Goal: Information Seeking & Learning: Learn about a topic

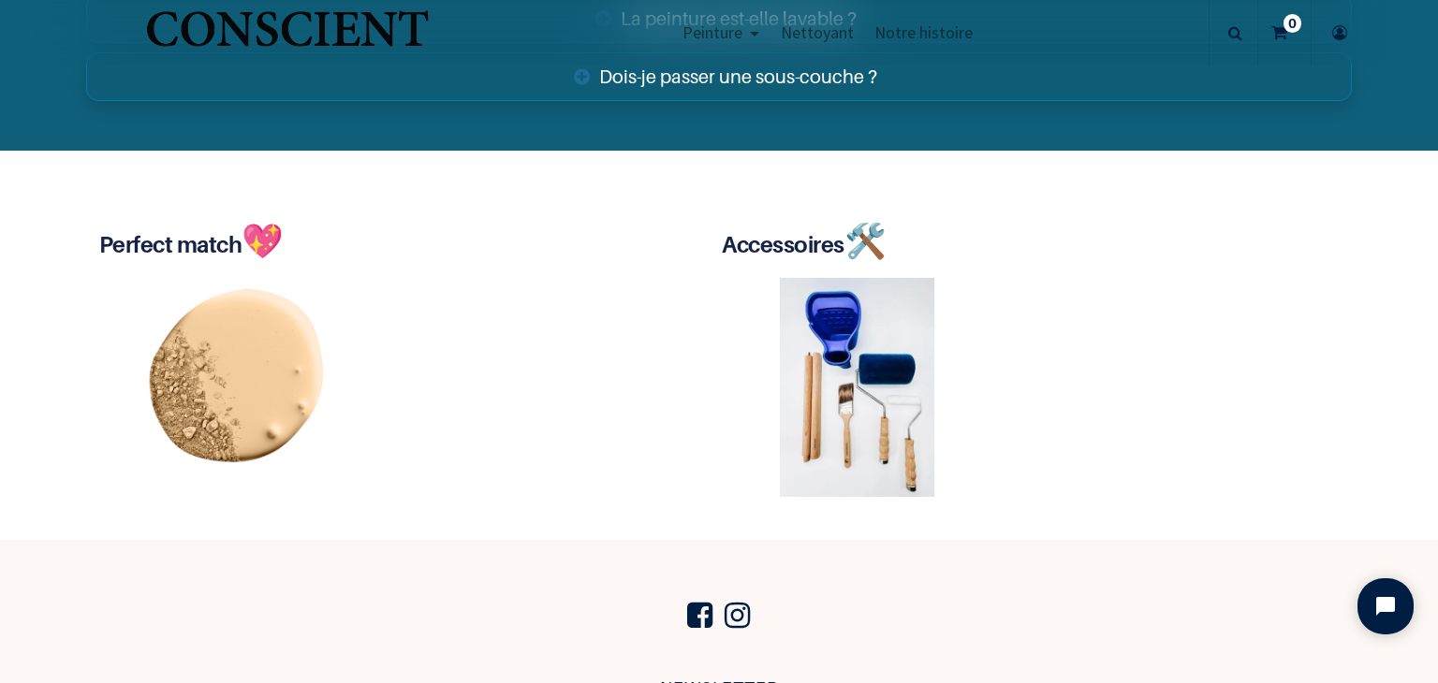
scroll to position [3490, 0]
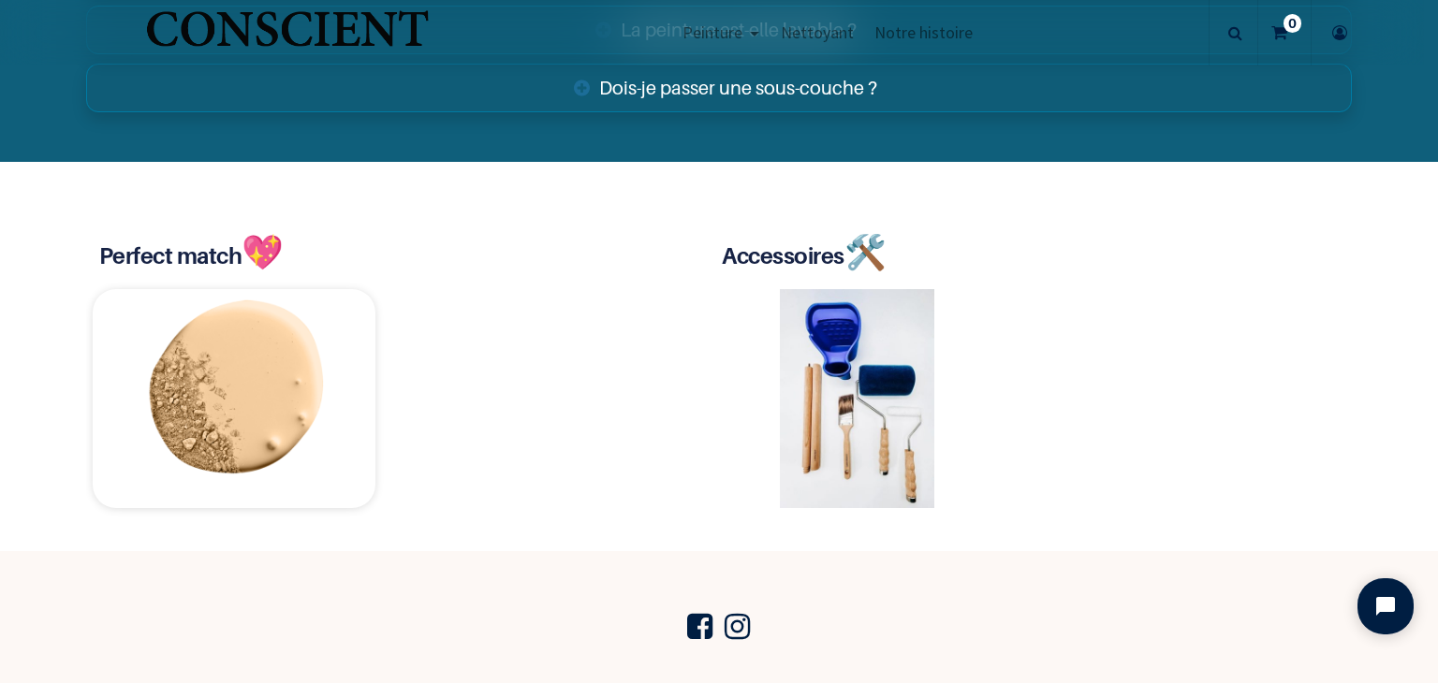
click at [251, 383] on img at bounding box center [234, 398] width 283 height 219
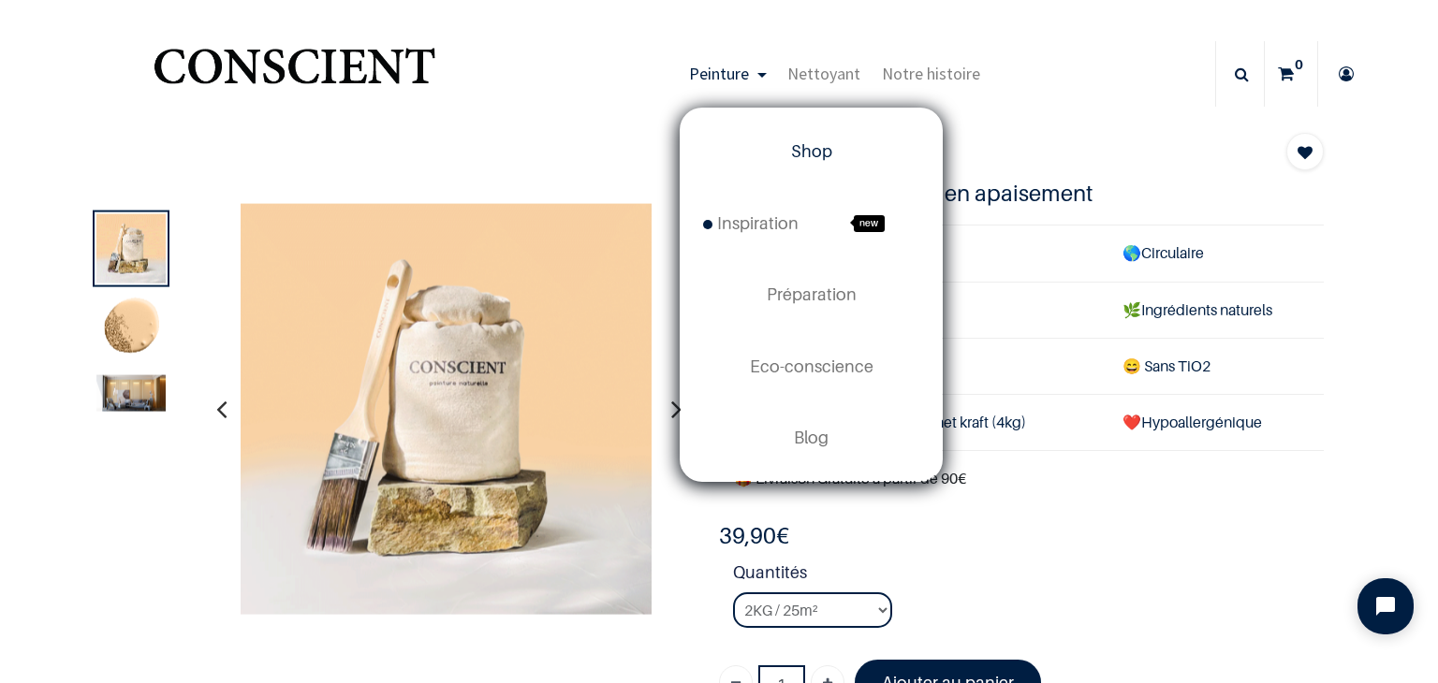
click at [782, 164] on link "Shop" at bounding box center [811, 151] width 261 height 71
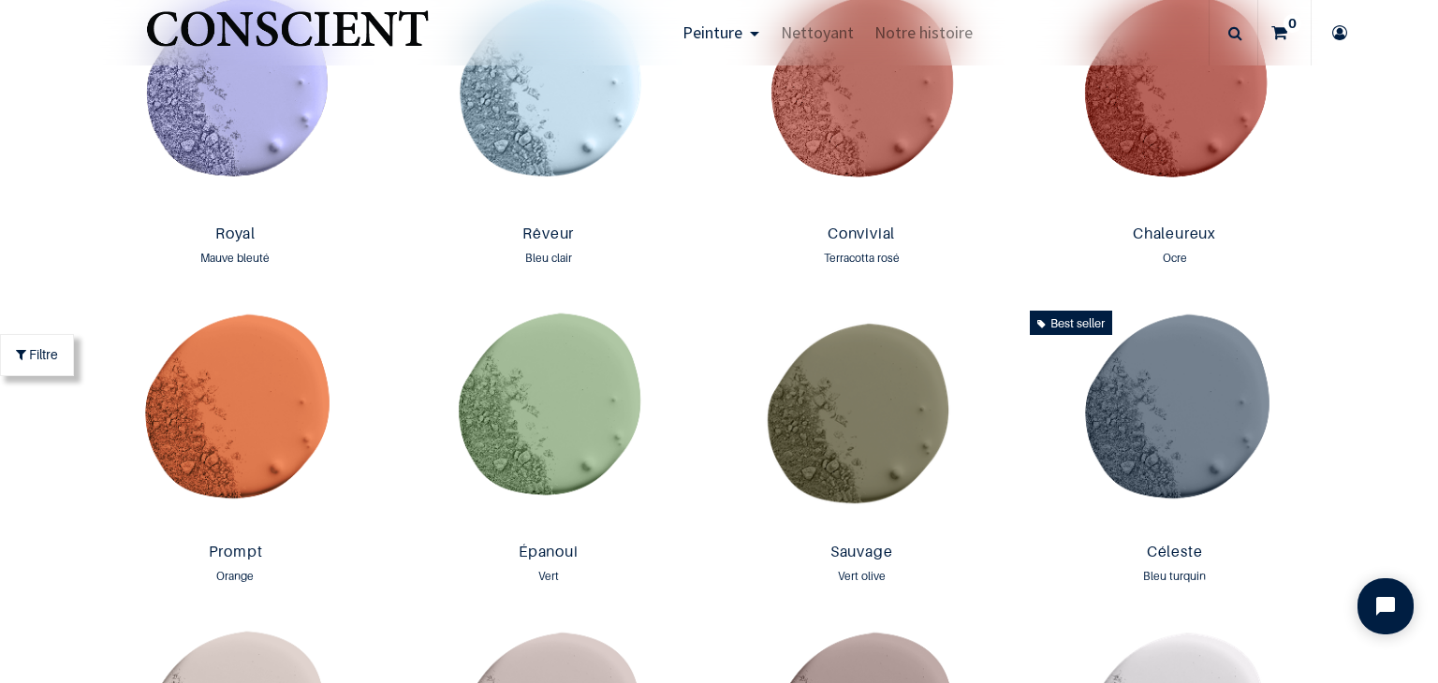
scroll to position [2268, 0]
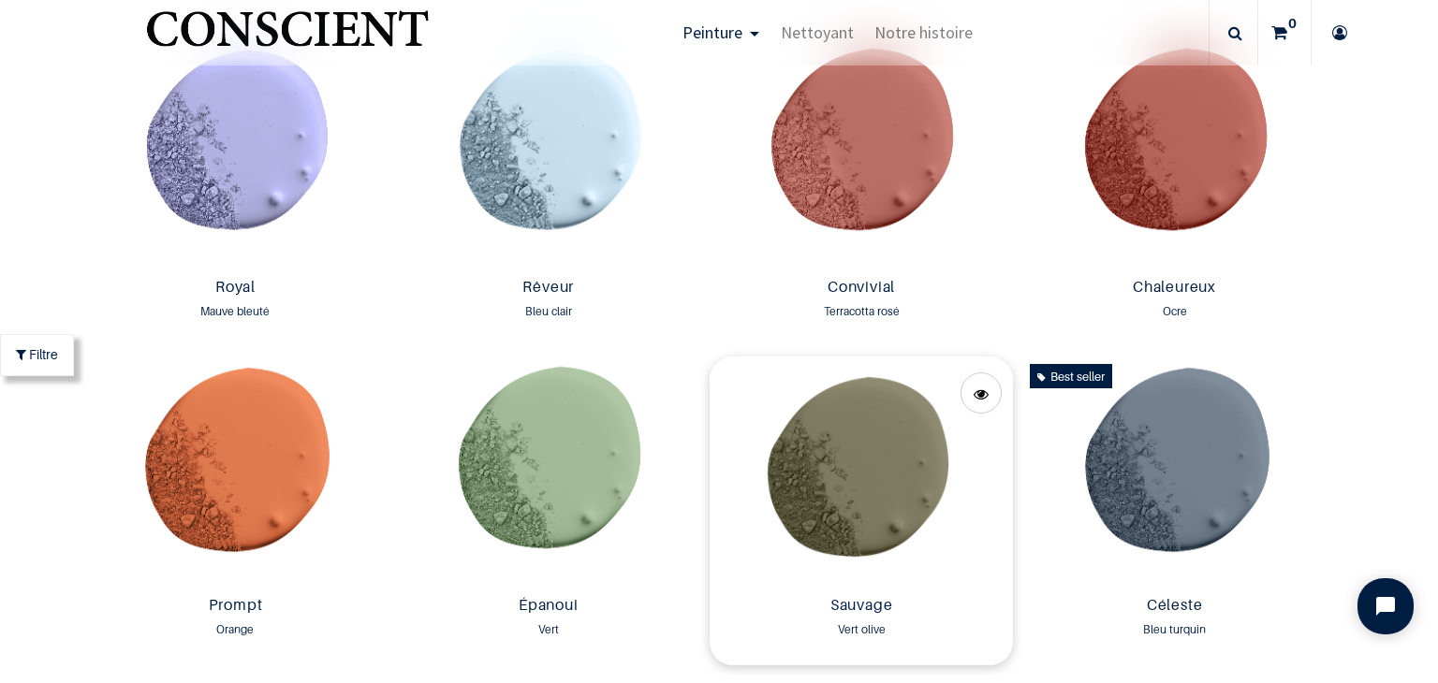
click at [908, 464] on img at bounding box center [861, 473] width 303 height 232
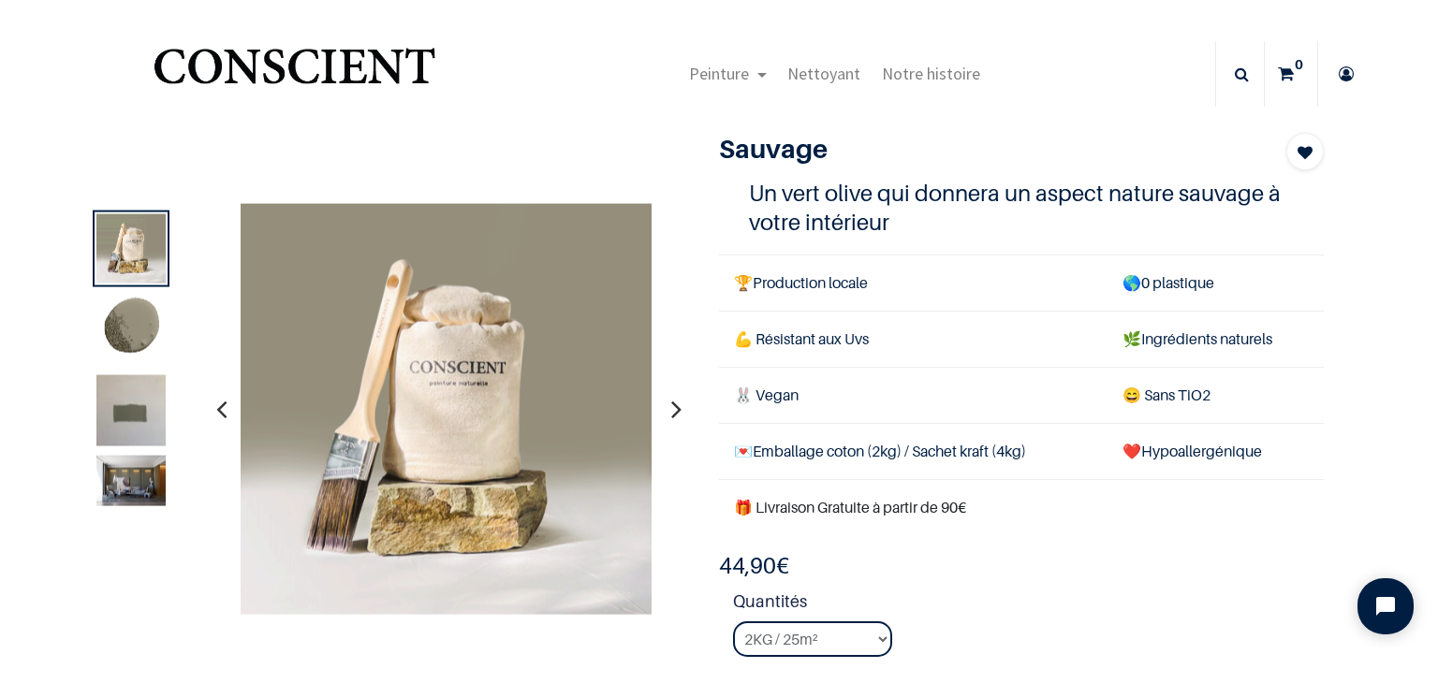
click at [131, 472] on img at bounding box center [130, 481] width 69 height 51
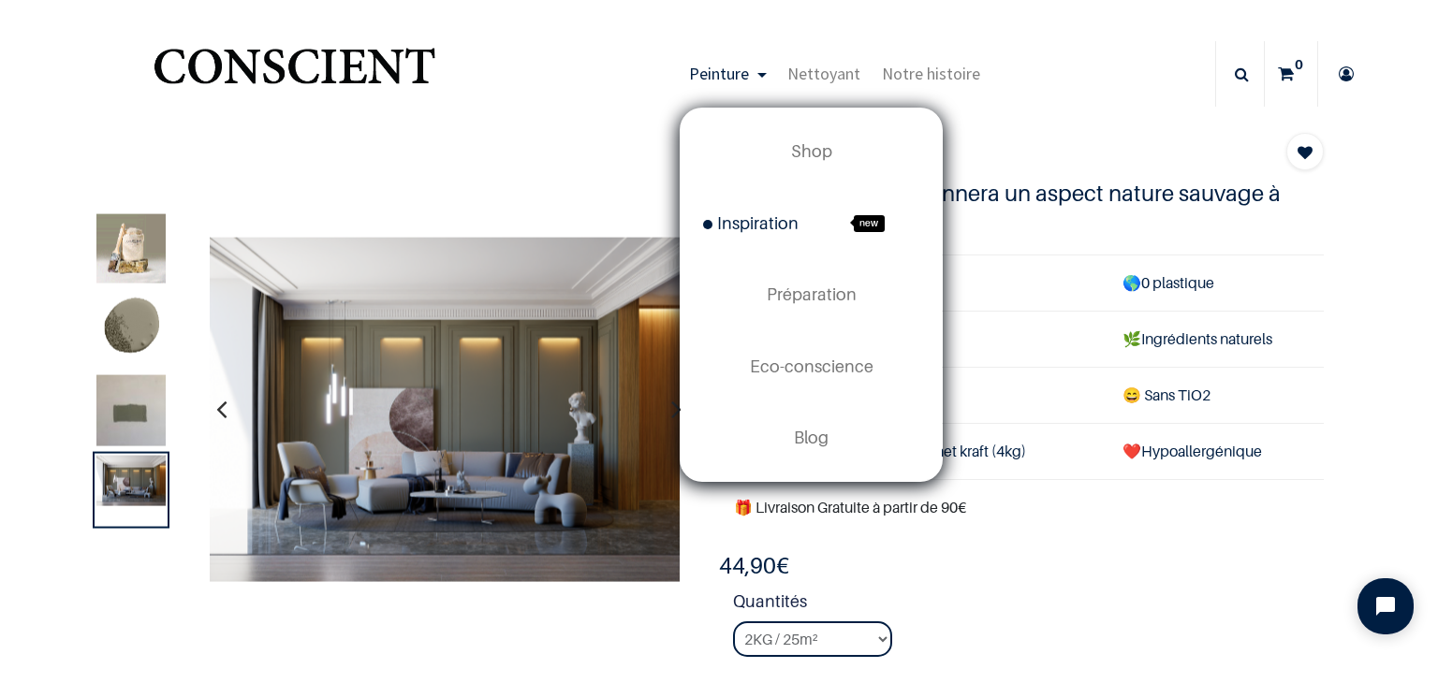
click at [831, 218] on span "new" at bounding box center [873, 223] width 94 height 51
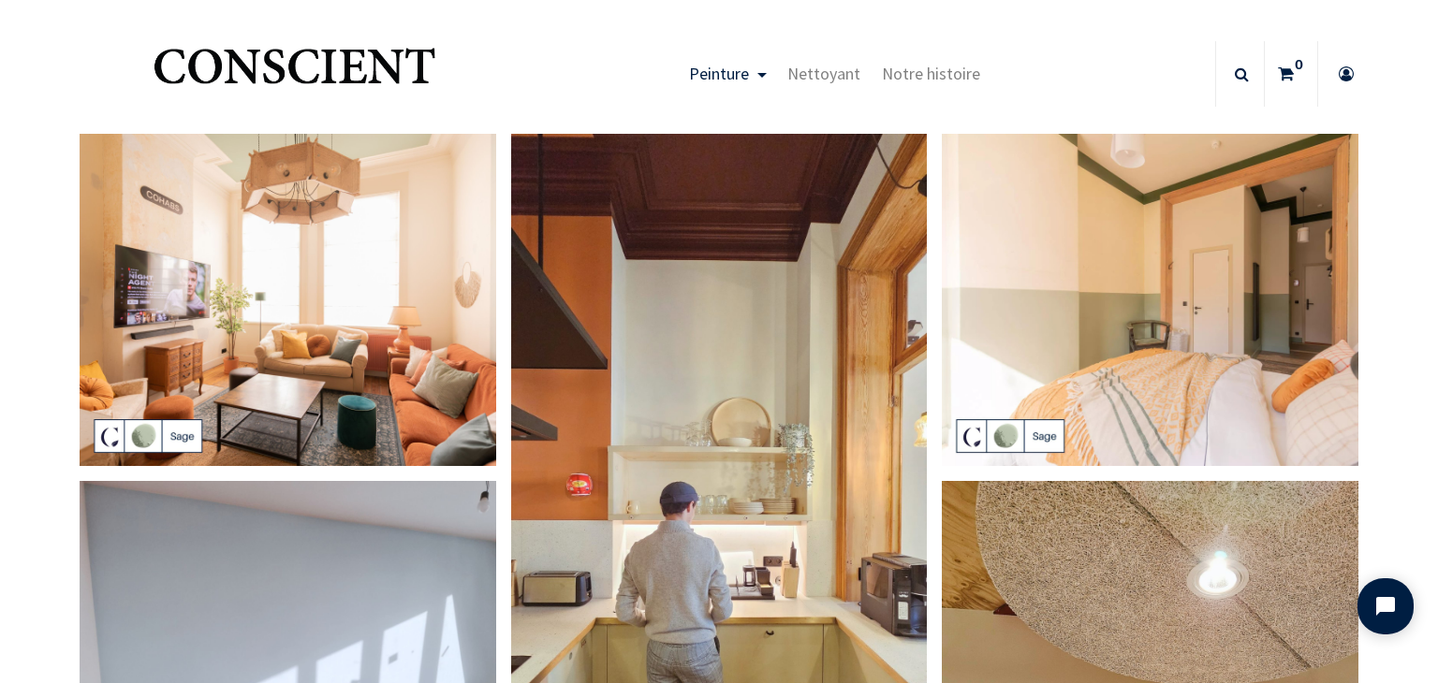
click at [1281, 227] on img at bounding box center [1150, 300] width 417 height 333
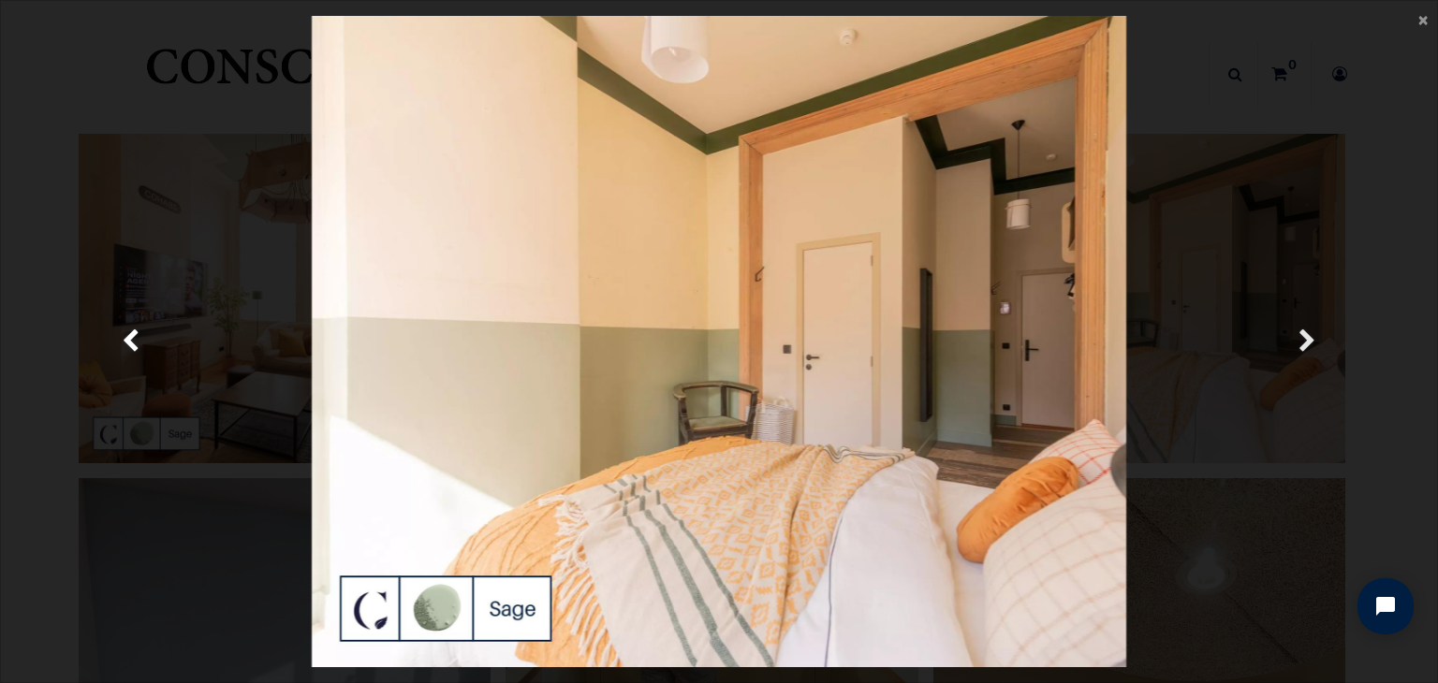
click at [1298, 330] on span "Suivante" at bounding box center [1307, 342] width 18 height 37
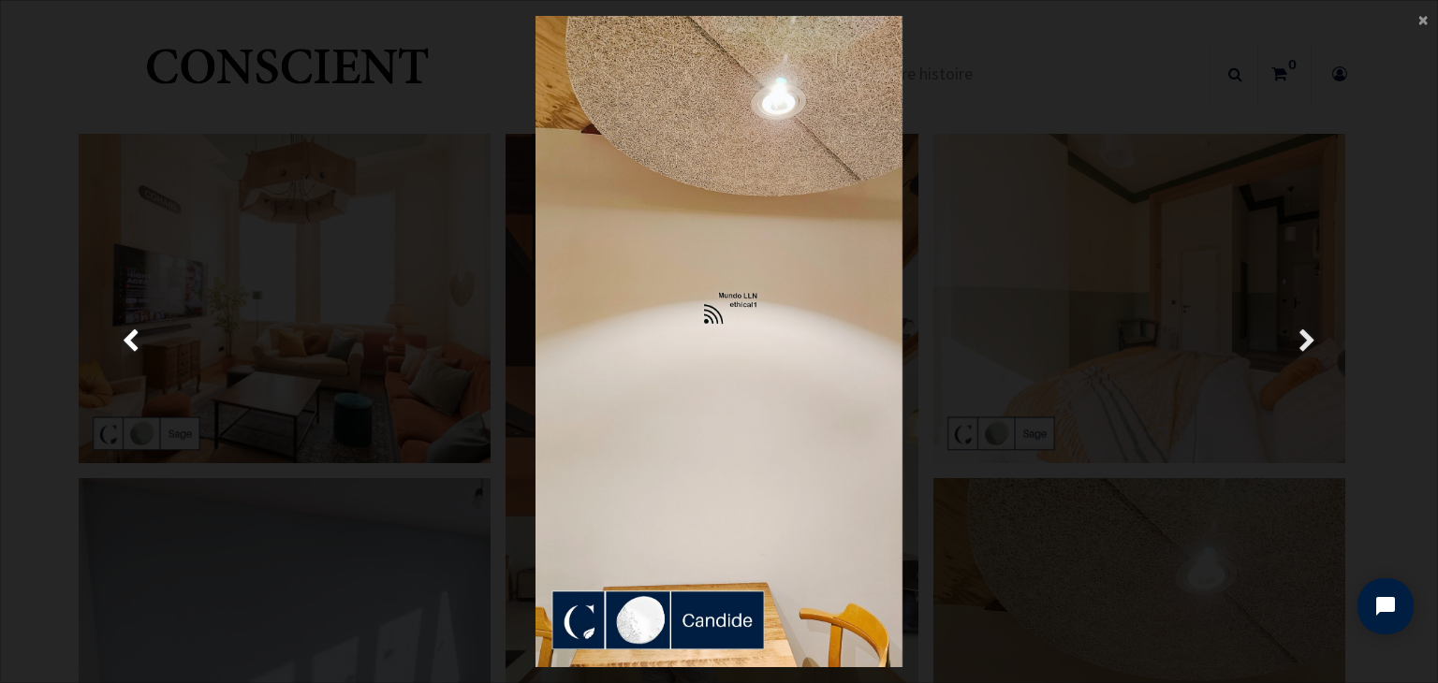
click at [1298, 330] on span "Suivante" at bounding box center [1307, 342] width 18 height 37
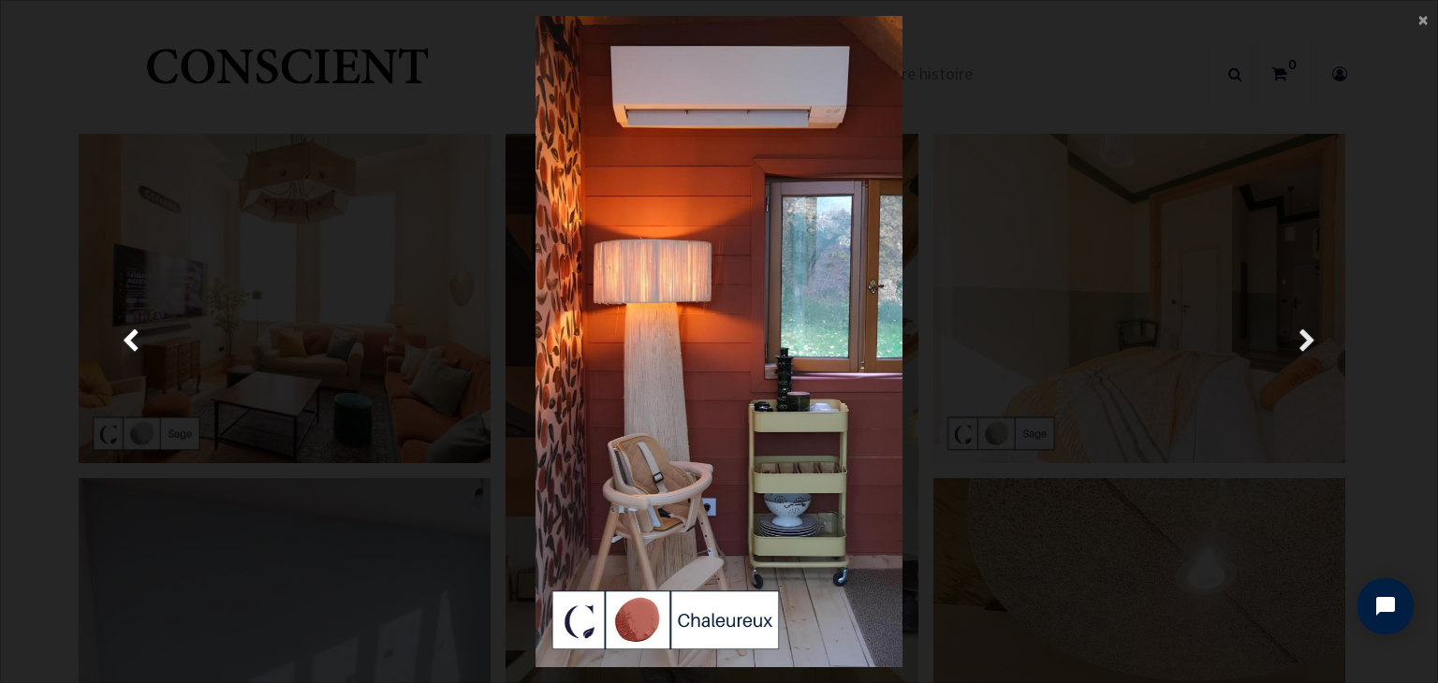
click at [1298, 330] on span "Suivante" at bounding box center [1307, 342] width 18 height 37
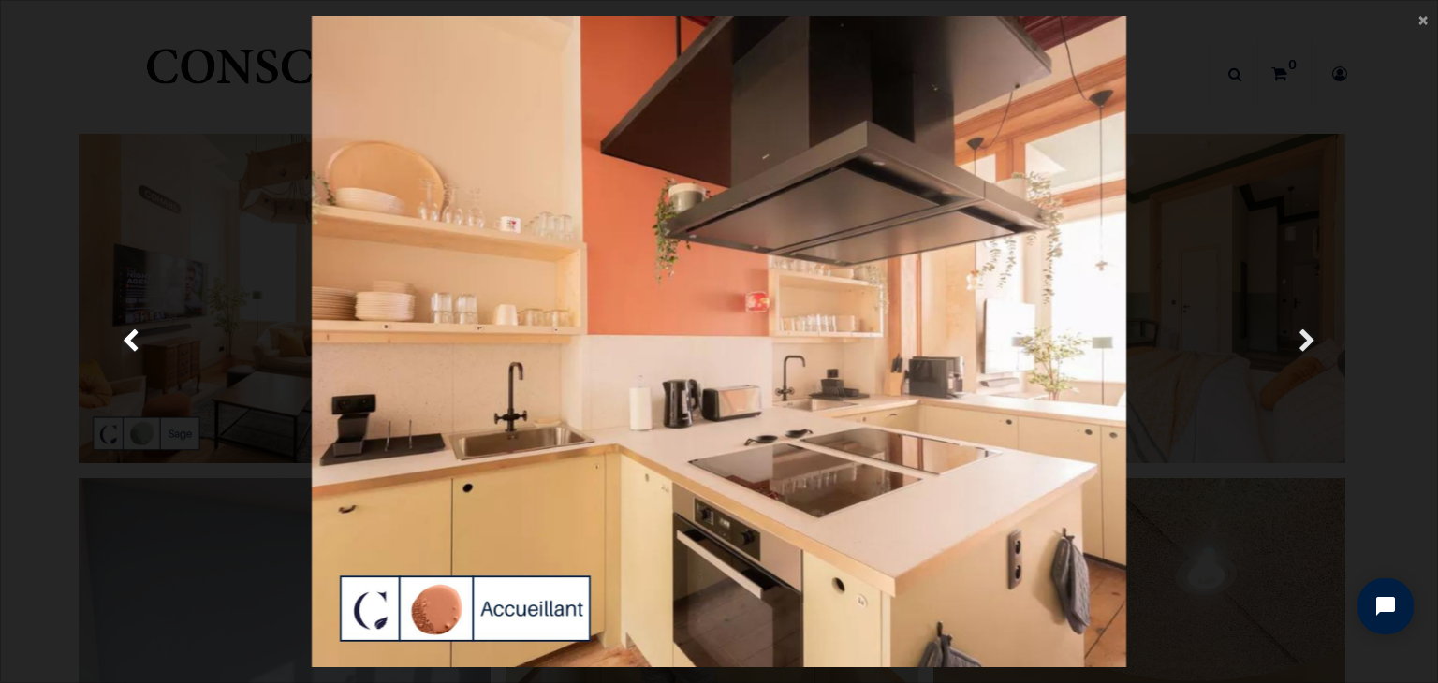
click at [1298, 330] on span "Suivante" at bounding box center [1307, 342] width 18 height 37
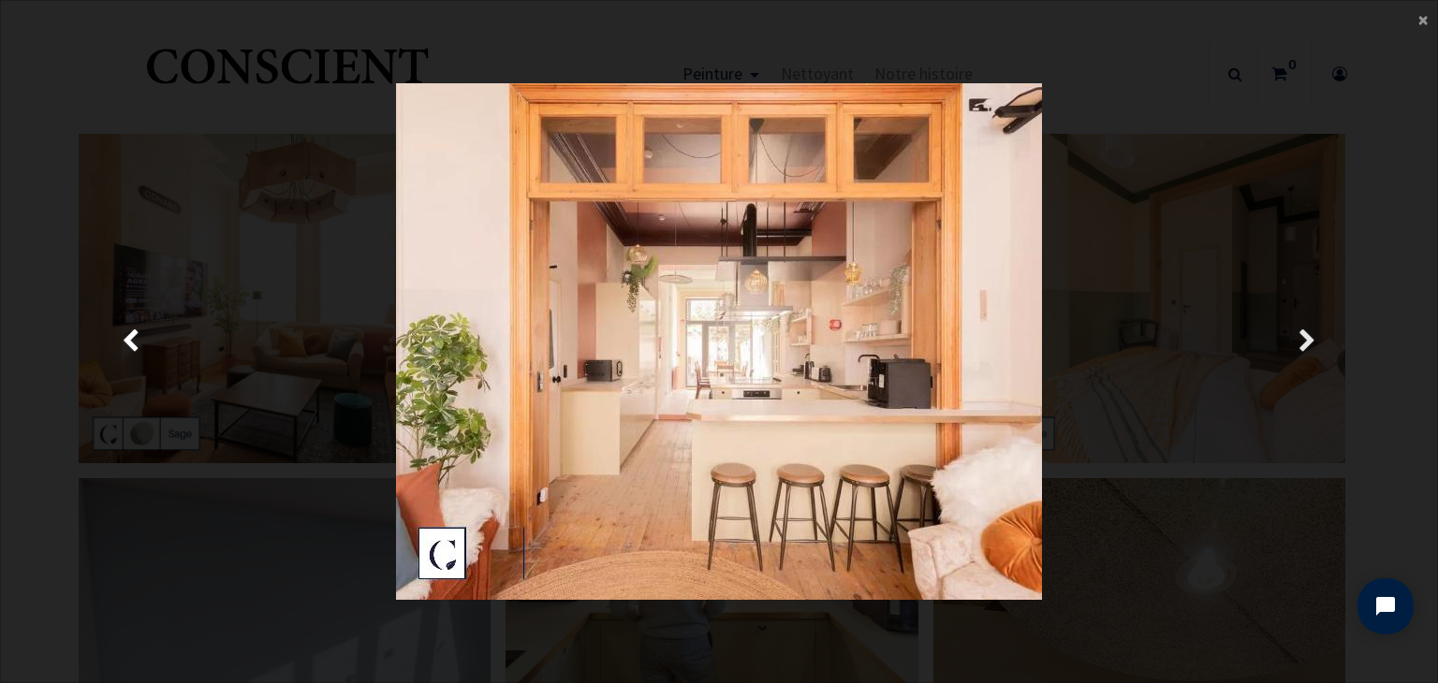
click at [1298, 330] on span "Suivante" at bounding box center [1307, 342] width 18 height 37
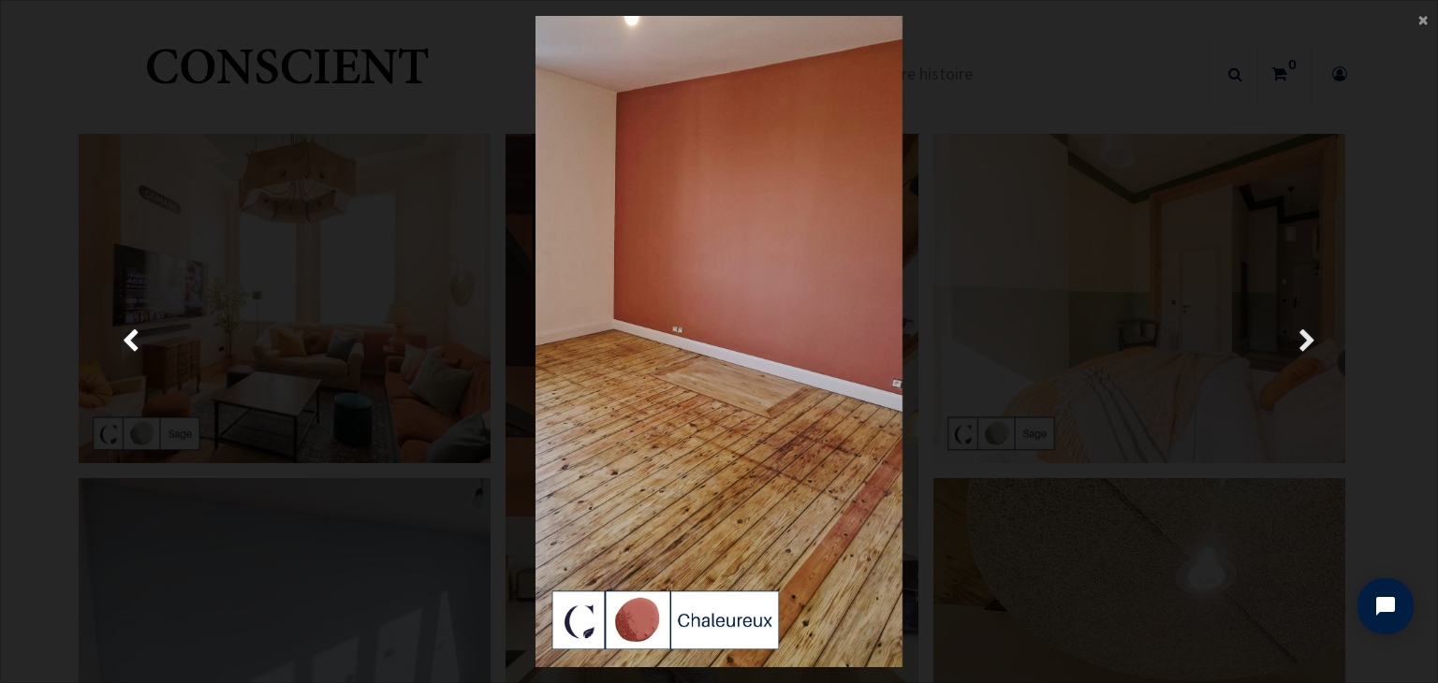
click at [1298, 330] on span "Suivante" at bounding box center [1307, 342] width 18 height 37
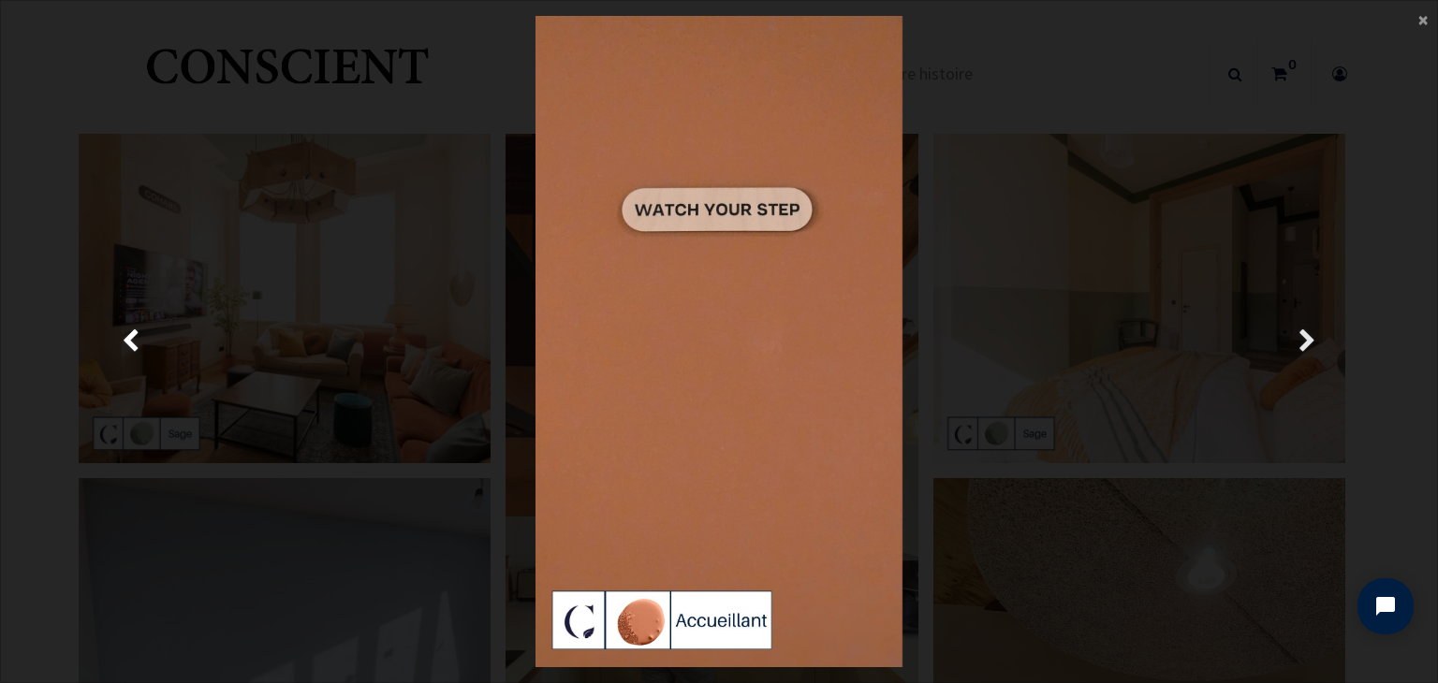
click at [1298, 330] on span "Suivante" at bounding box center [1307, 342] width 18 height 37
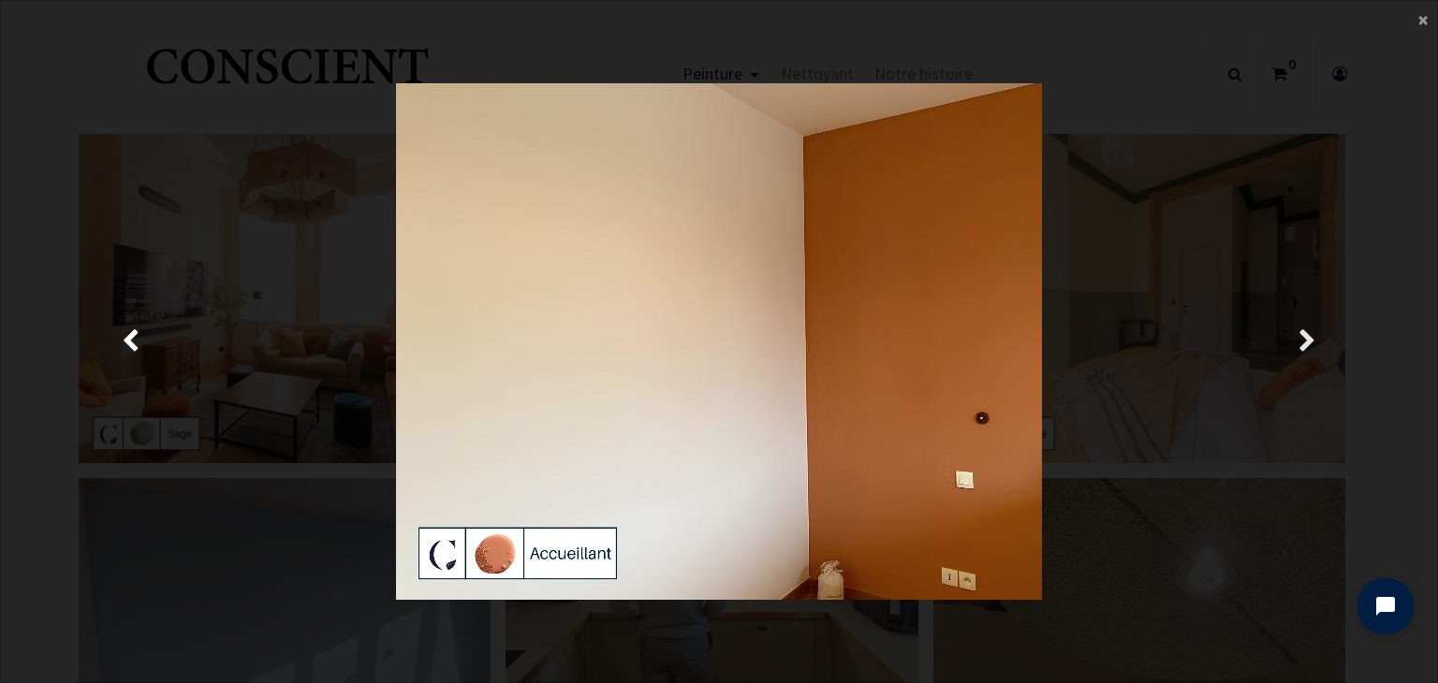
click at [1298, 330] on span "Suivante" at bounding box center [1307, 342] width 18 height 37
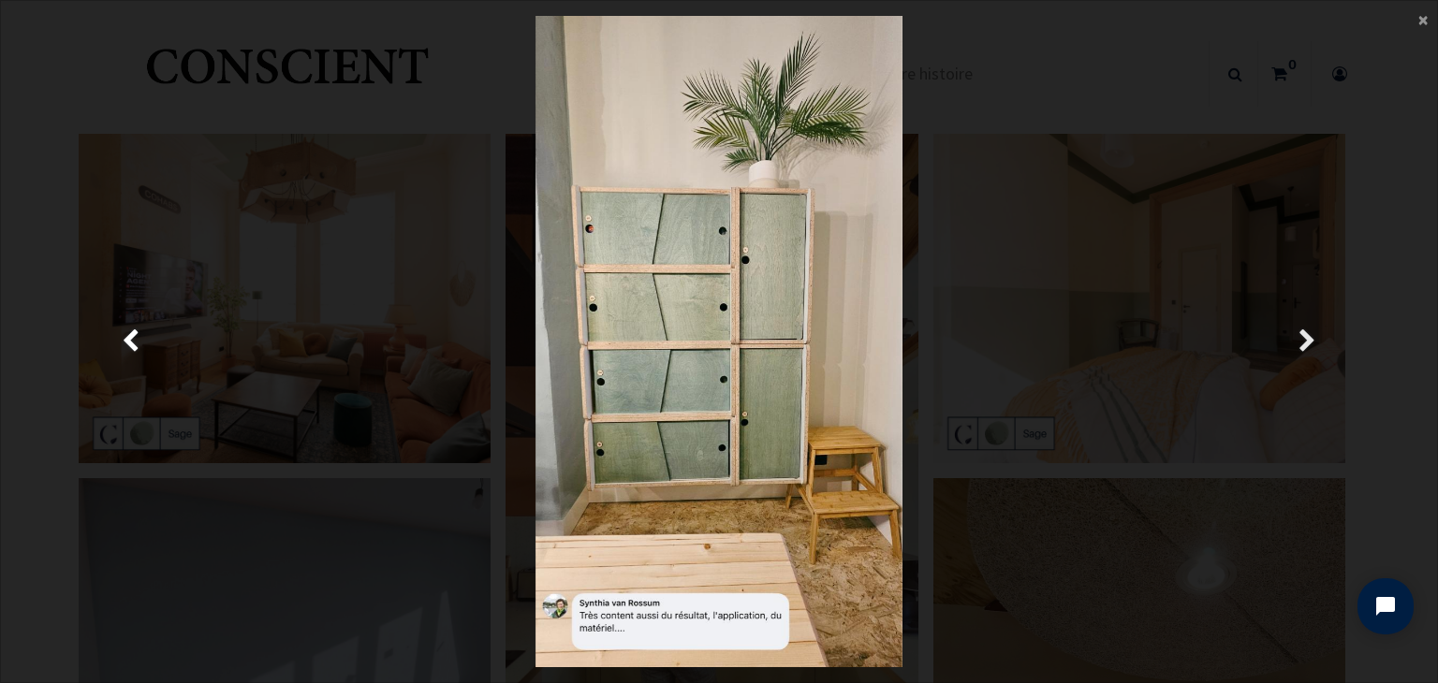
click at [1298, 330] on span "Suivante" at bounding box center [1307, 342] width 18 height 37
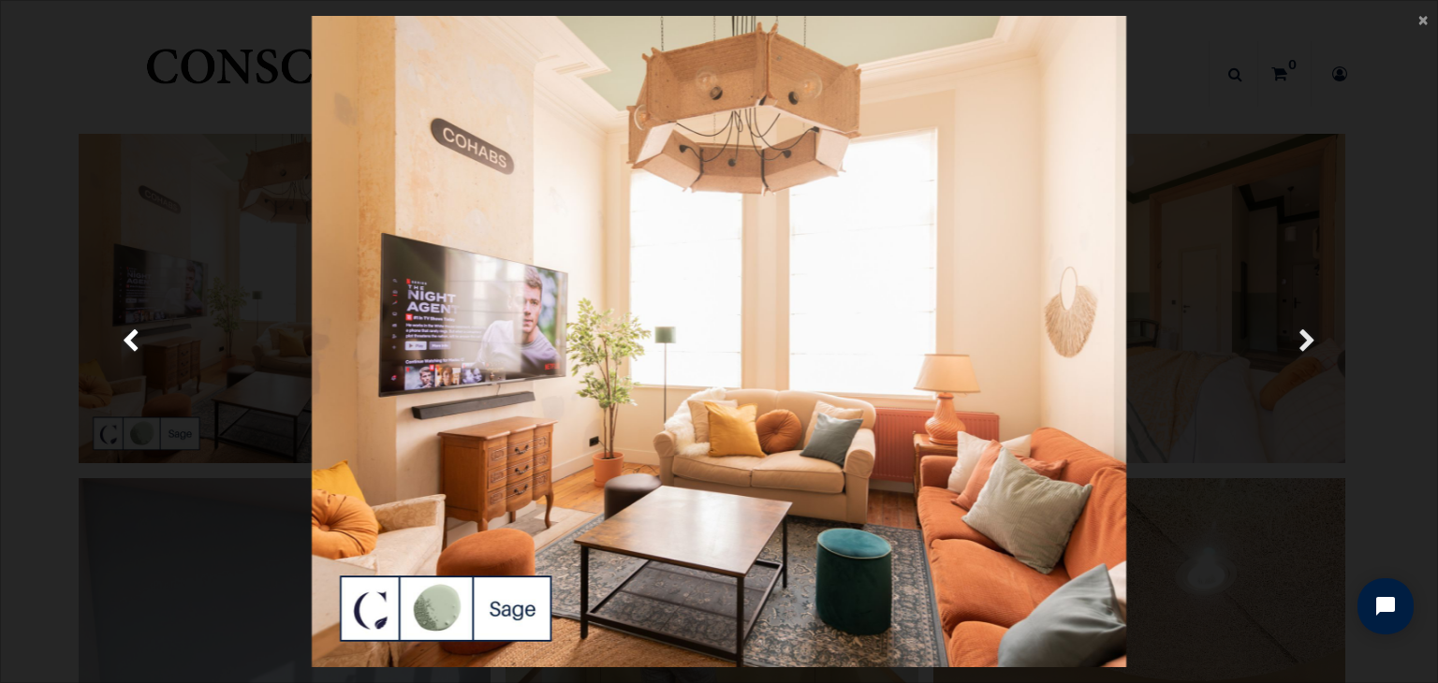
click at [1298, 330] on span "Suivante" at bounding box center [1307, 342] width 18 height 37
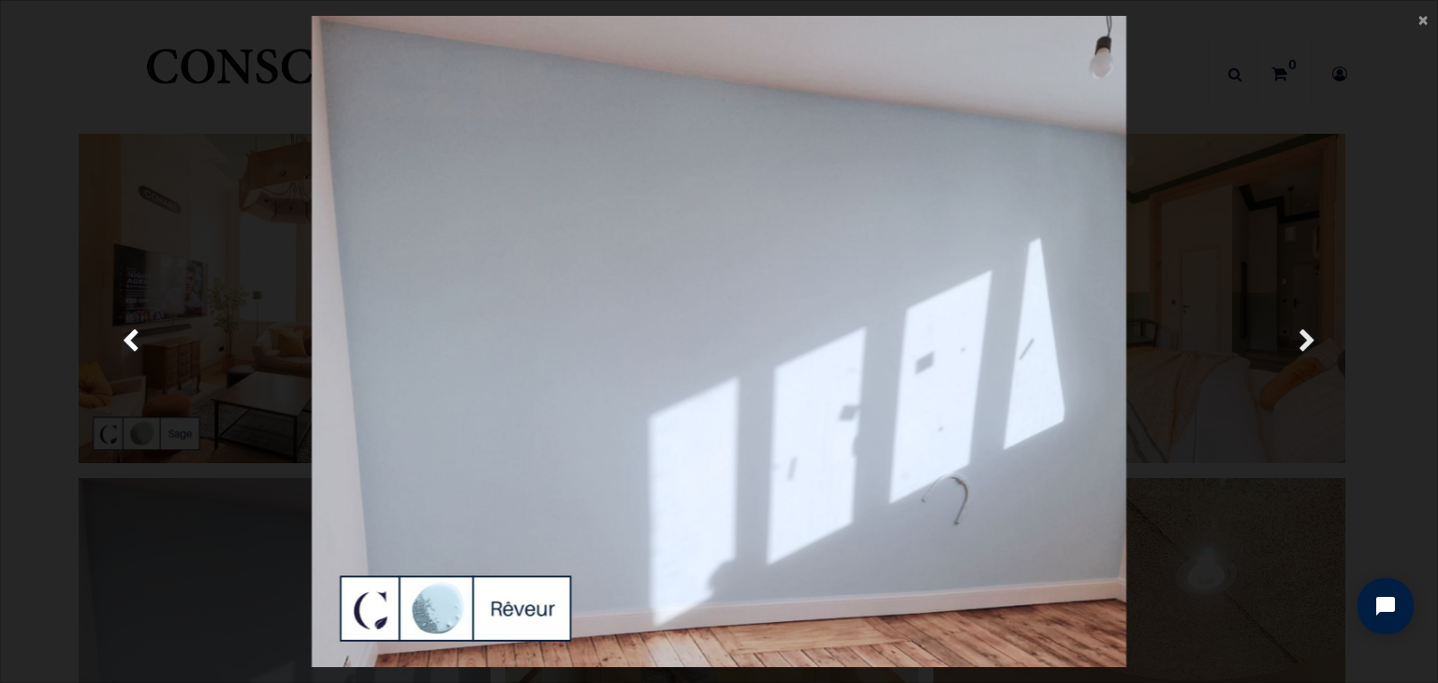
click at [1298, 330] on span "Suivante" at bounding box center [1307, 342] width 18 height 37
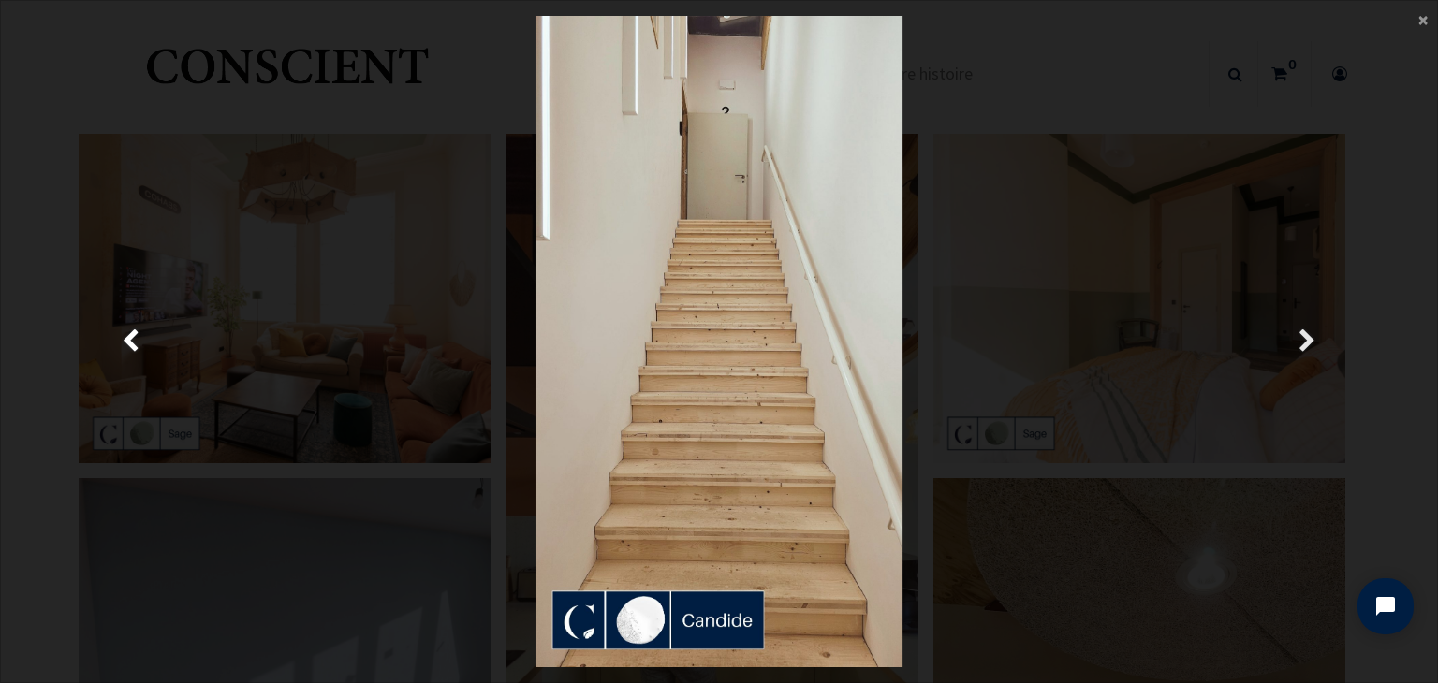
click at [1298, 330] on span "Suivante" at bounding box center [1307, 342] width 18 height 37
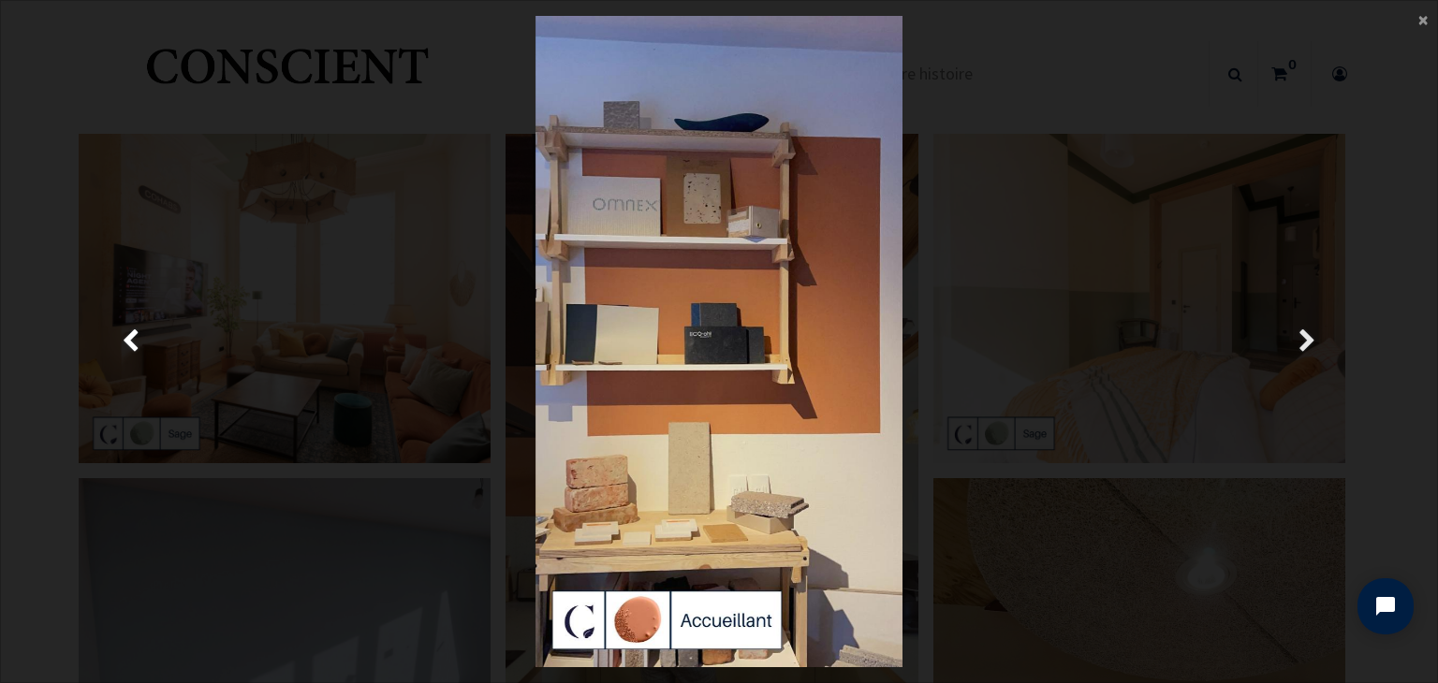
click at [1298, 330] on span "Suivante" at bounding box center [1307, 342] width 18 height 37
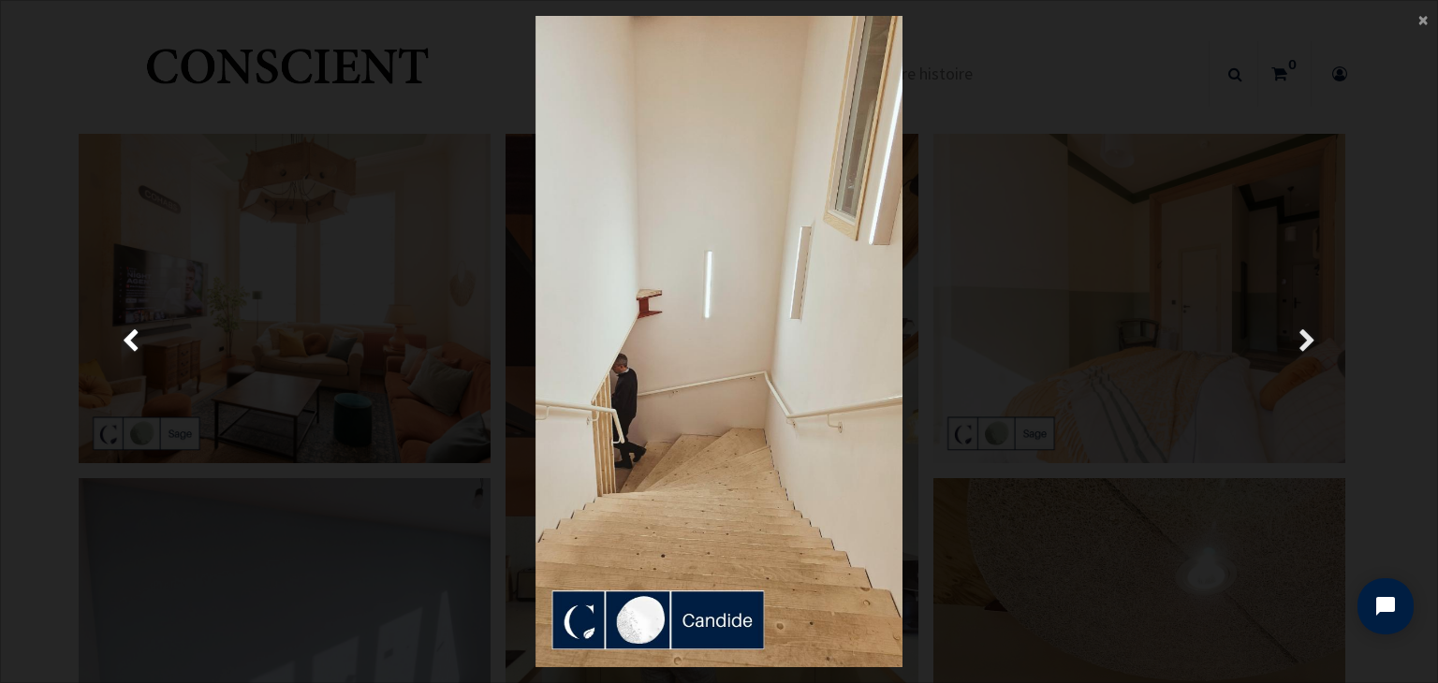
click at [1298, 330] on span "Suivante" at bounding box center [1307, 342] width 18 height 37
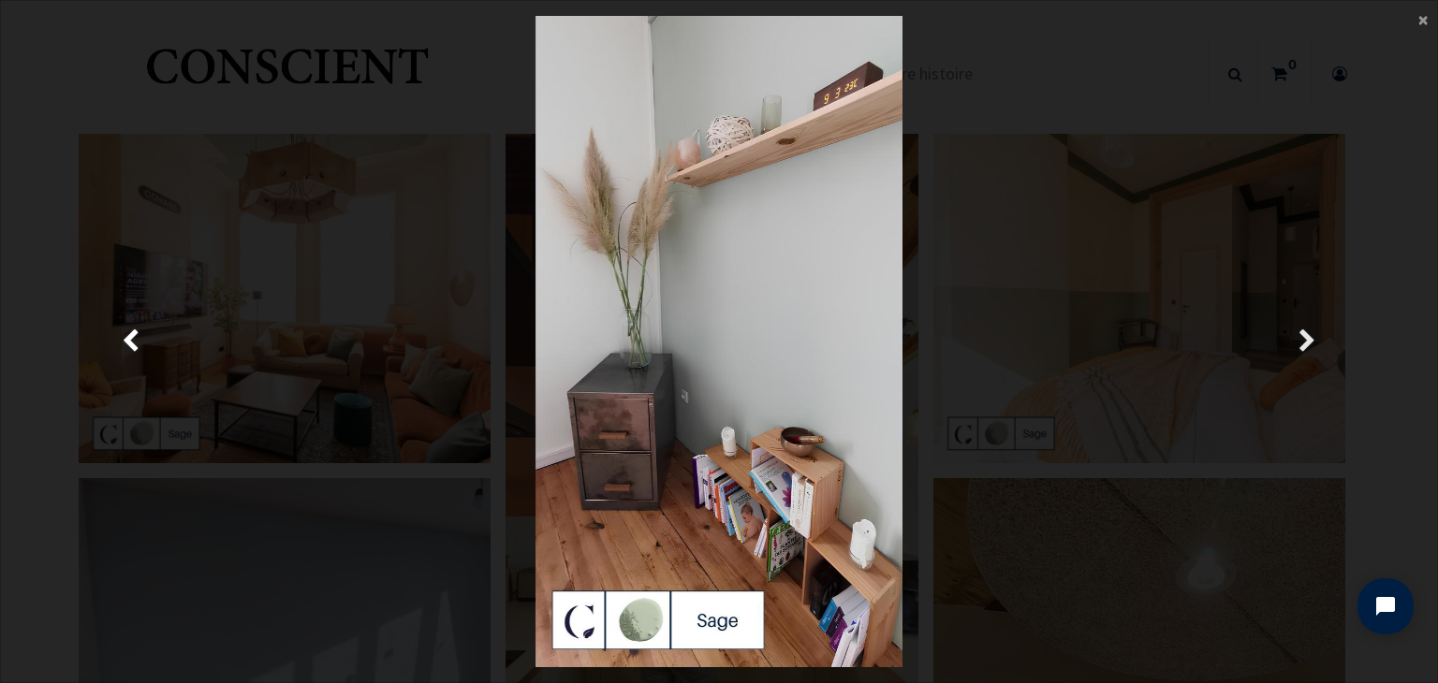
click at [1298, 330] on span "Suivante" at bounding box center [1307, 342] width 18 height 37
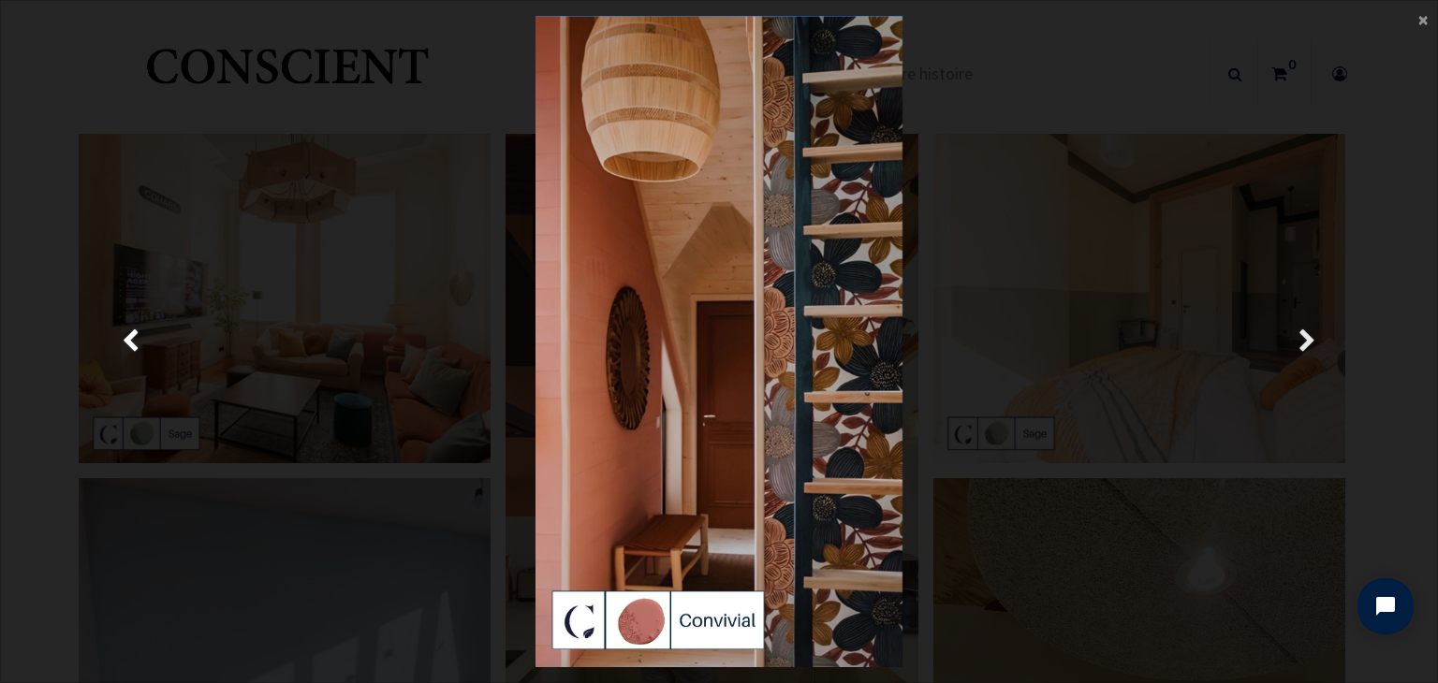
click at [1298, 330] on span "Suivante" at bounding box center [1307, 342] width 18 height 37
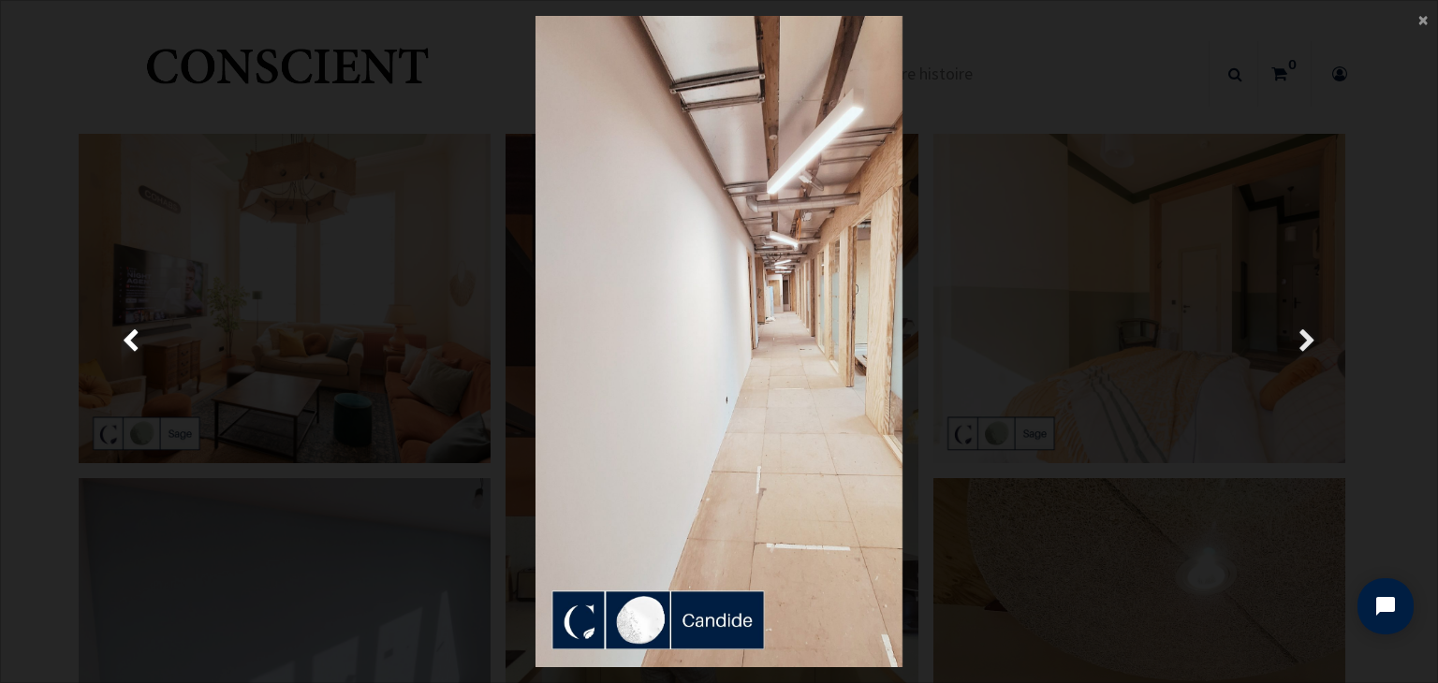
click at [1298, 330] on span "Suivante" at bounding box center [1307, 342] width 18 height 37
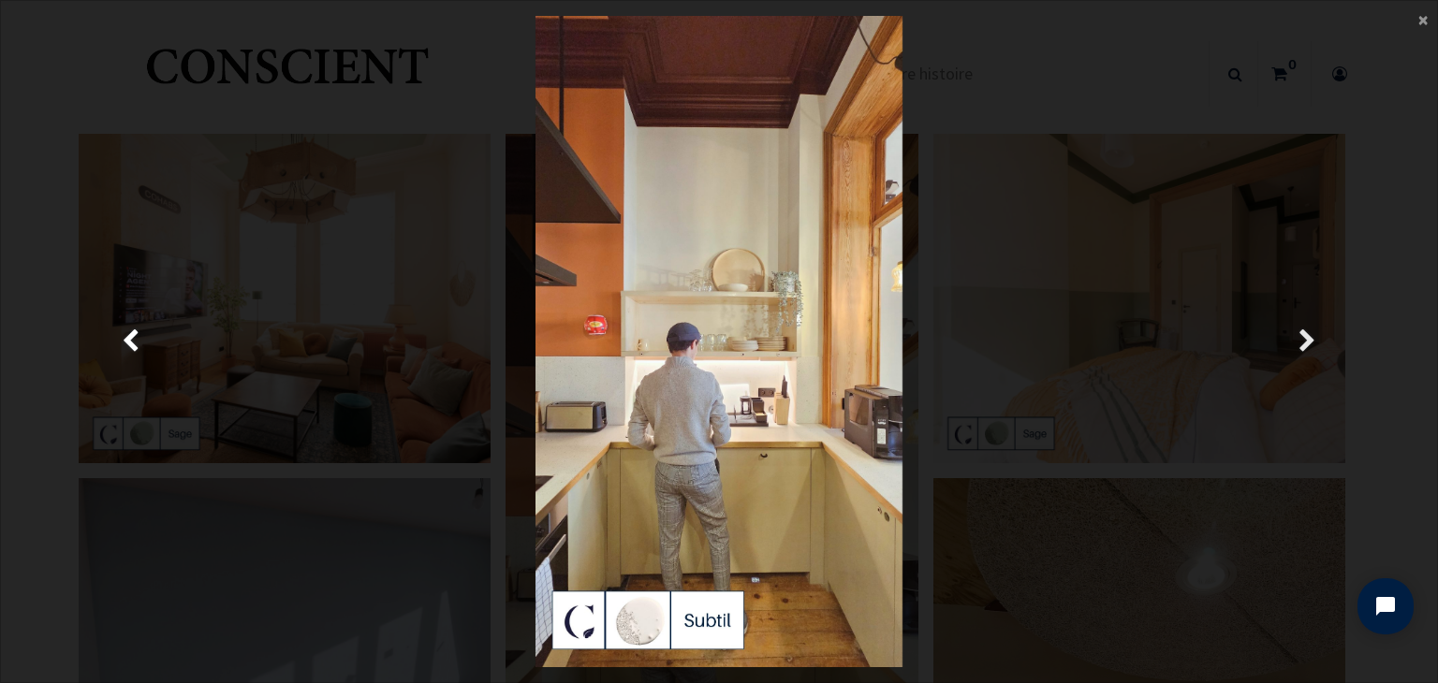
click at [1298, 330] on span "Suivante" at bounding box center [1307, 342] width 18 height 37
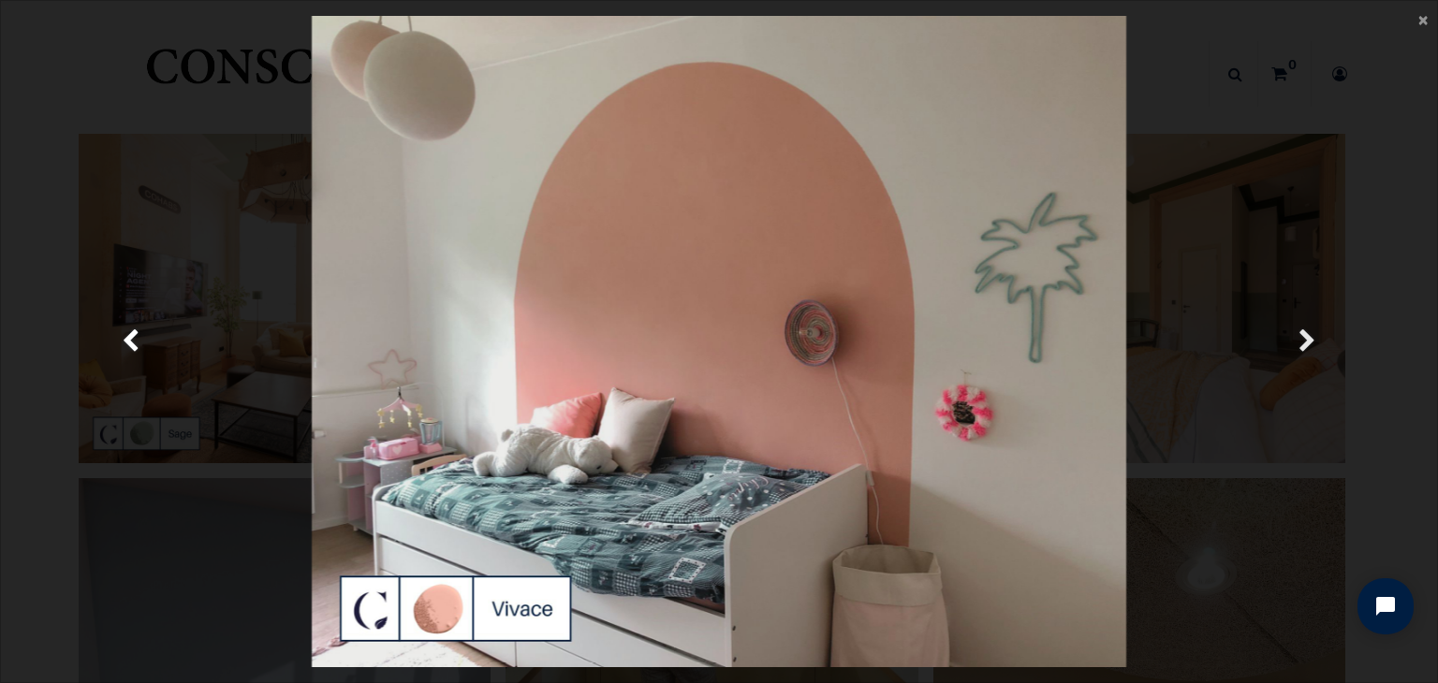
click at [1296, 333] on link "Suivante" at bounding box center [1307, 342] width 208 height 652
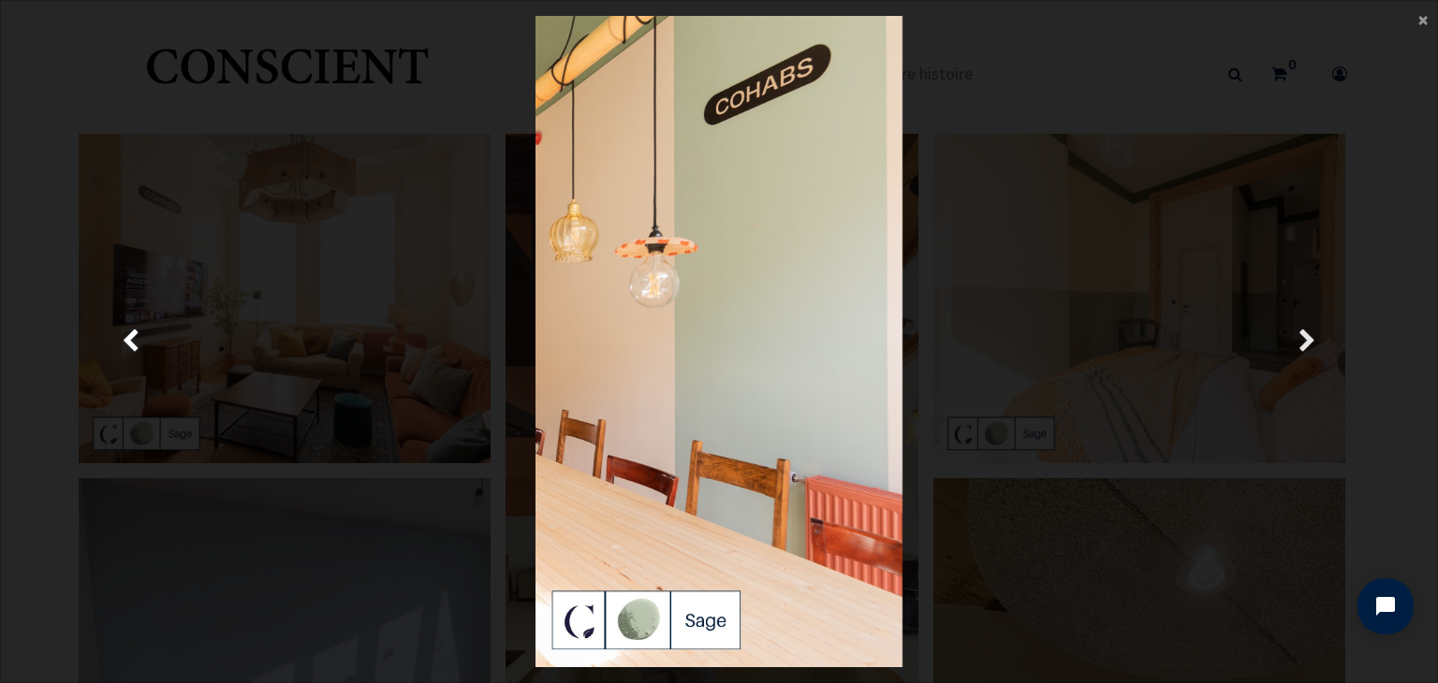
click at [1296, 333] on link "Suivante" at bounding box center [1307, 342] width 208 height 652
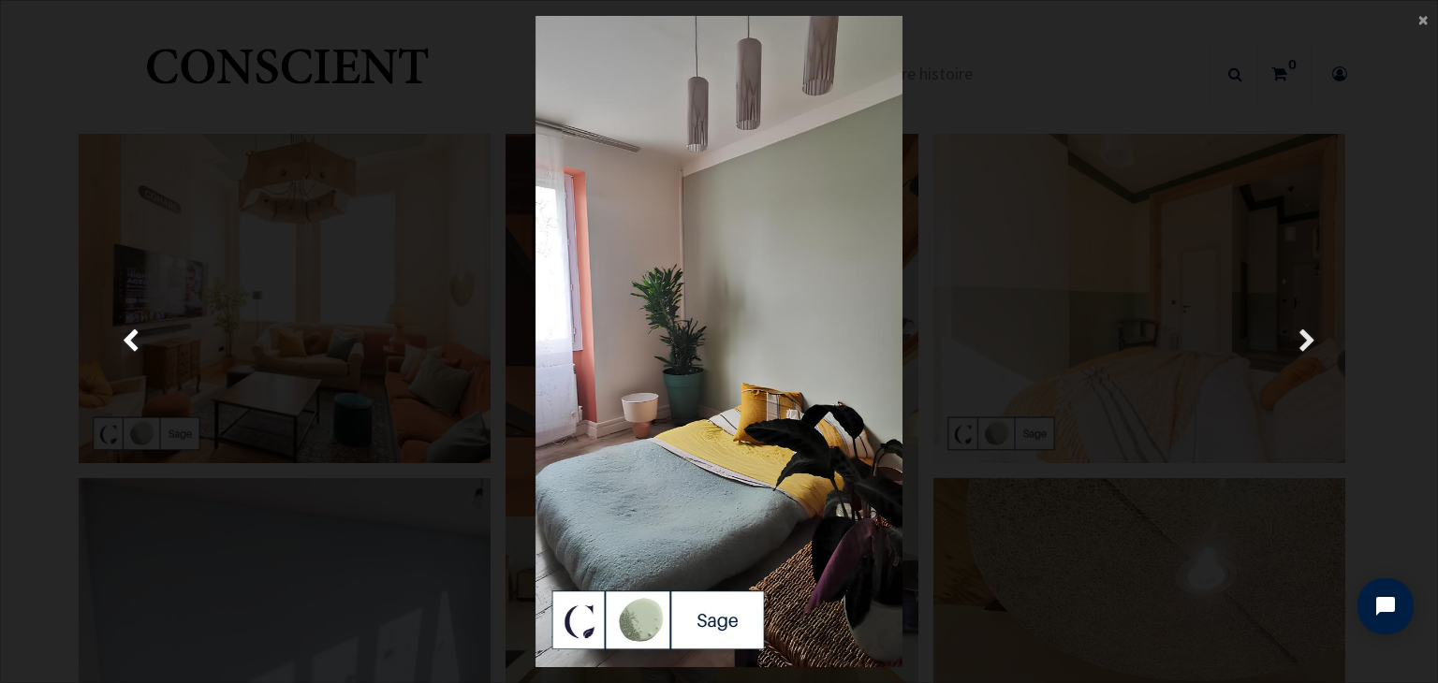
click at [1296, 333] on link "Suivante" at bounding box center [1307, 342] width 208 height 652
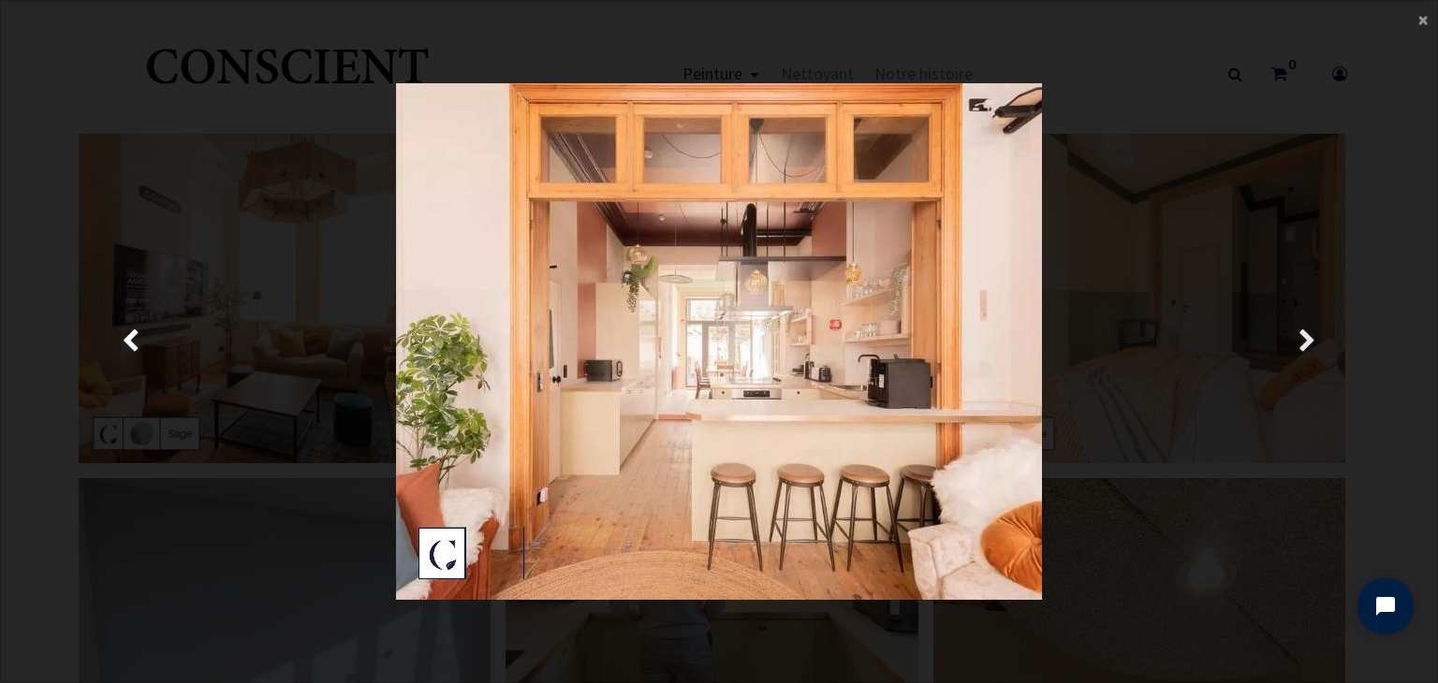
click at [1296, 333] on link "Suivante" at bounding box center [1307, 342] width 208 height 652
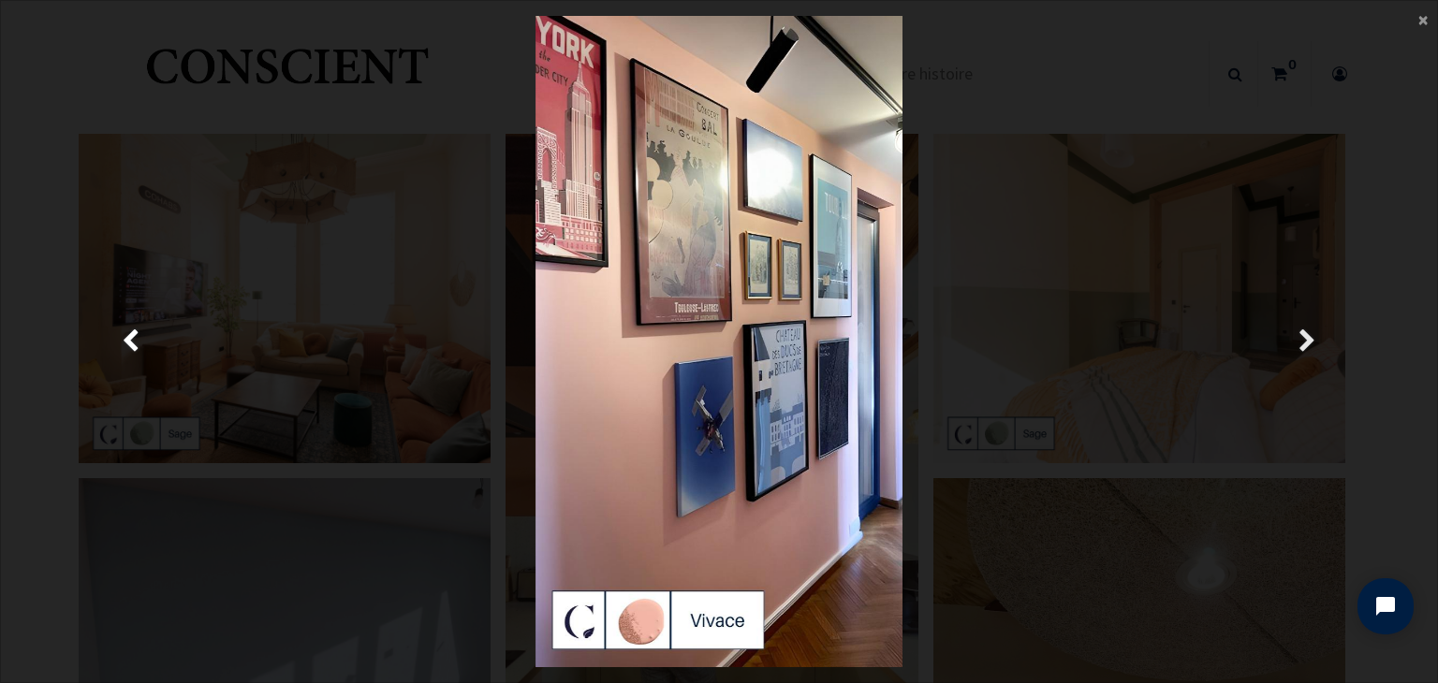
click at [1296, 333] on link "Suivante" at bounding box center [1307, 342] width 208 height 652
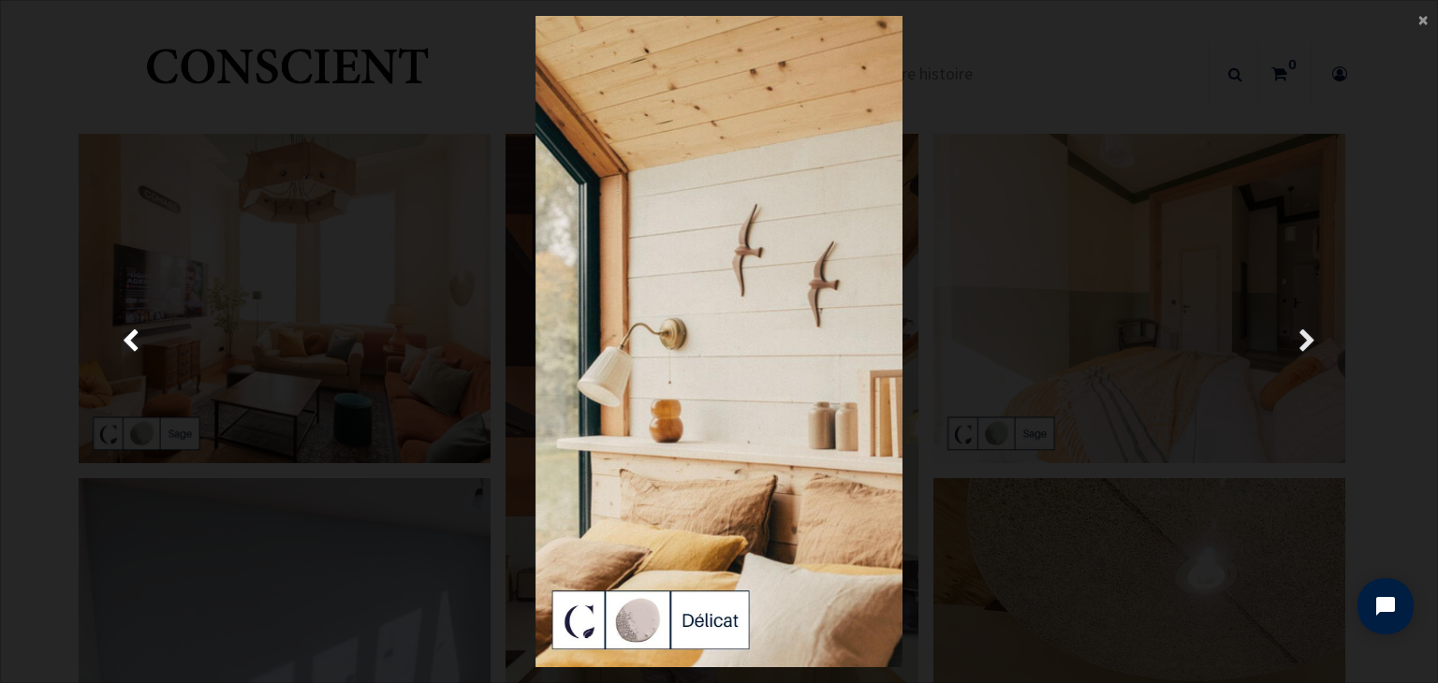
click at [1296, 333] on link "Suivante" at bounding box center [1307, 342] width 208 height 652
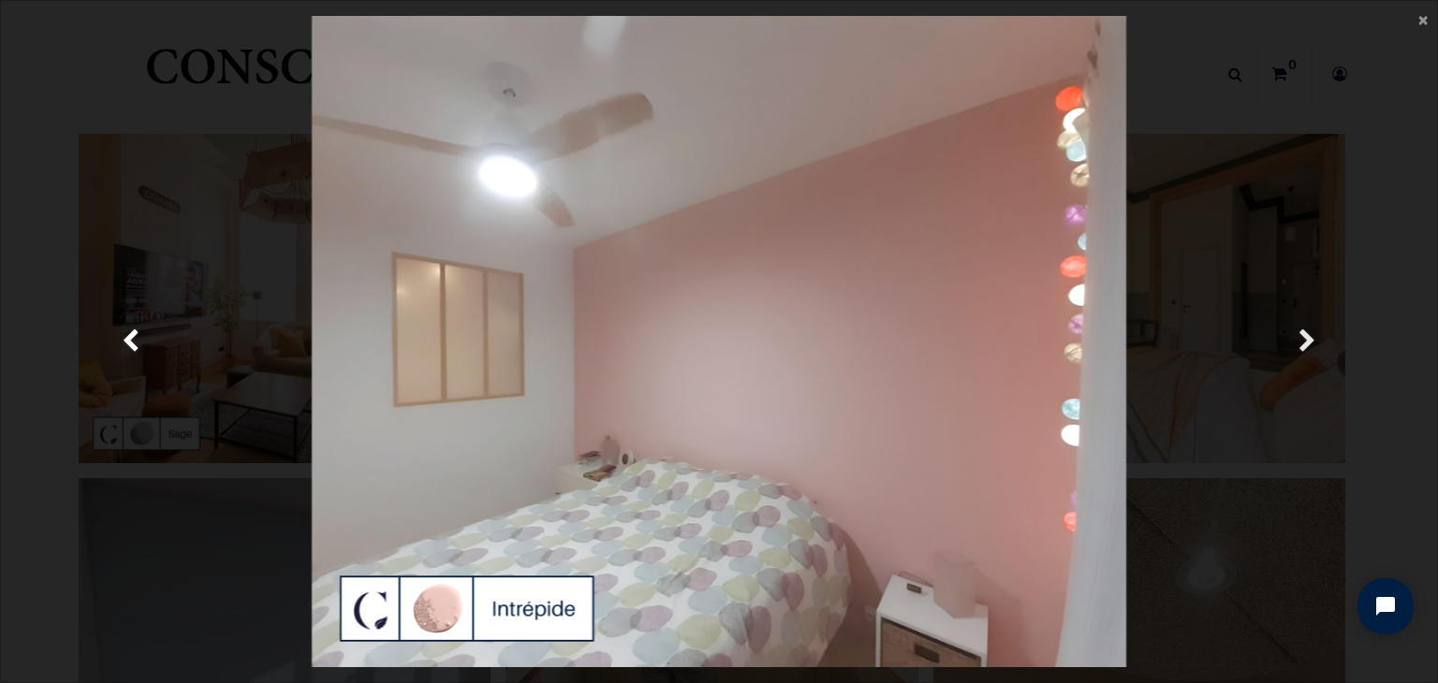
click at [1296, 333] on link "Suivante" at bounding box center [1307, 342] width 208 height 652
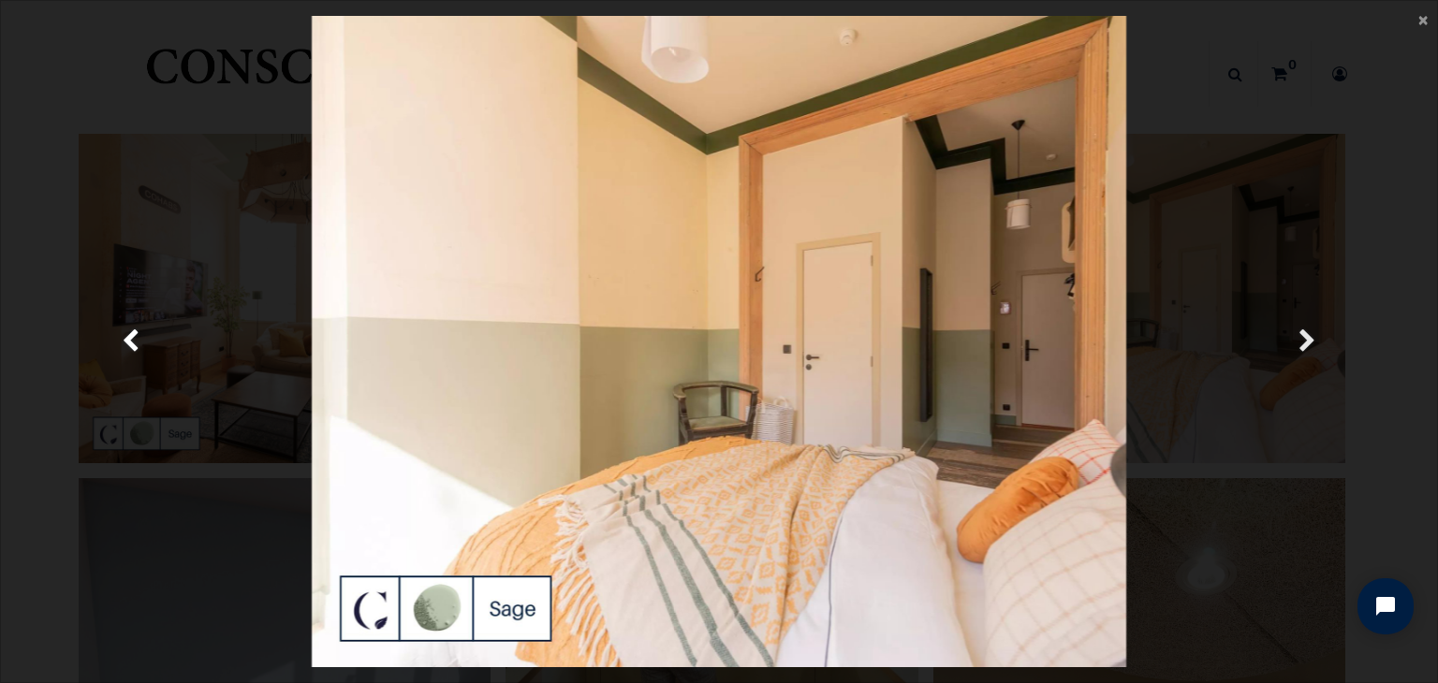
click at [1296, 333] on link "Suivante" at bounding box center [1307, 342] width 208 height 652
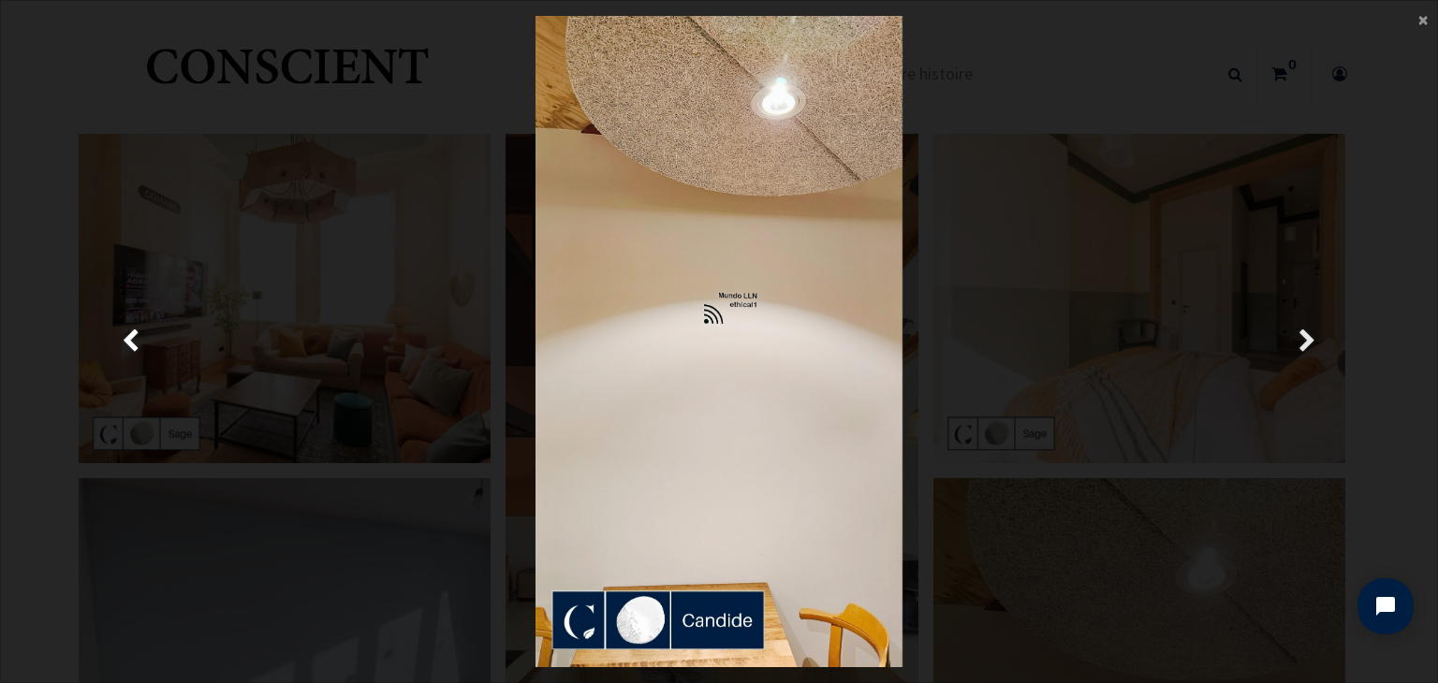
click at [1365, 94] on link "Suivante" at bounding box center [1307, 342] width 208 height 652
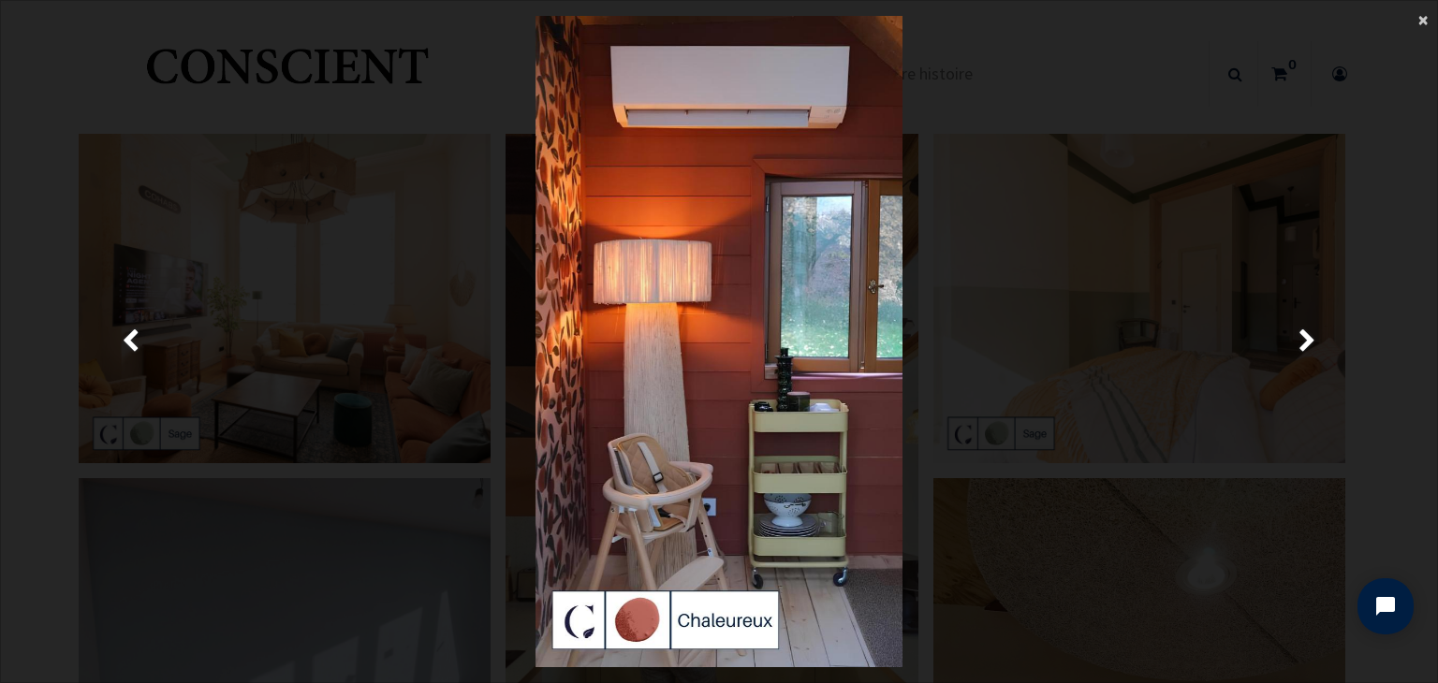
click at [1427, 18] on span "×" at bounding box center [1422, 19] width 9 height 25
